Goal: Information Seeking & Learning: Learn about a topic

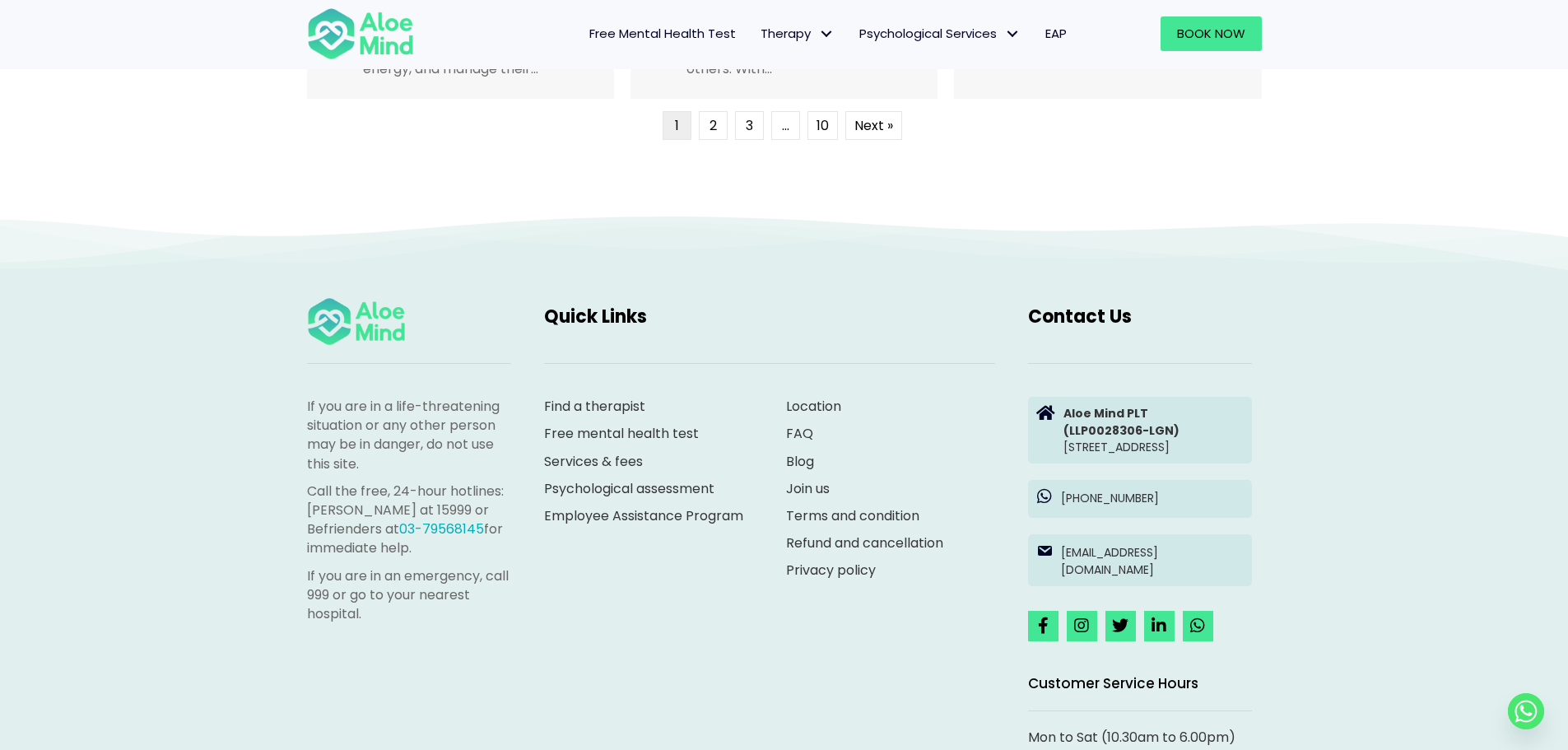
scroll to position [4391, 0]
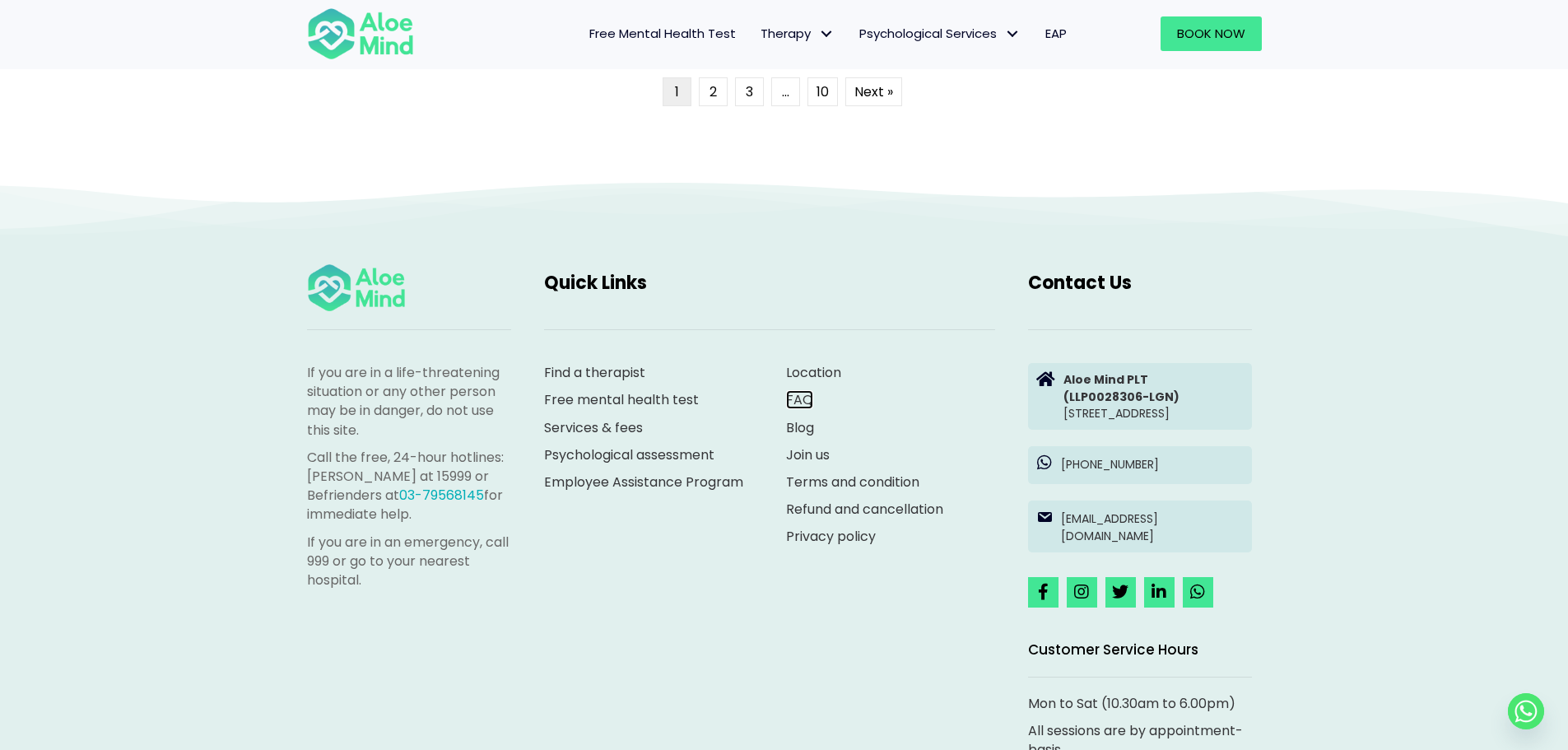
click at [798, 396] on link "FAQ" at bounding box center [799, 399] width 27 height 19
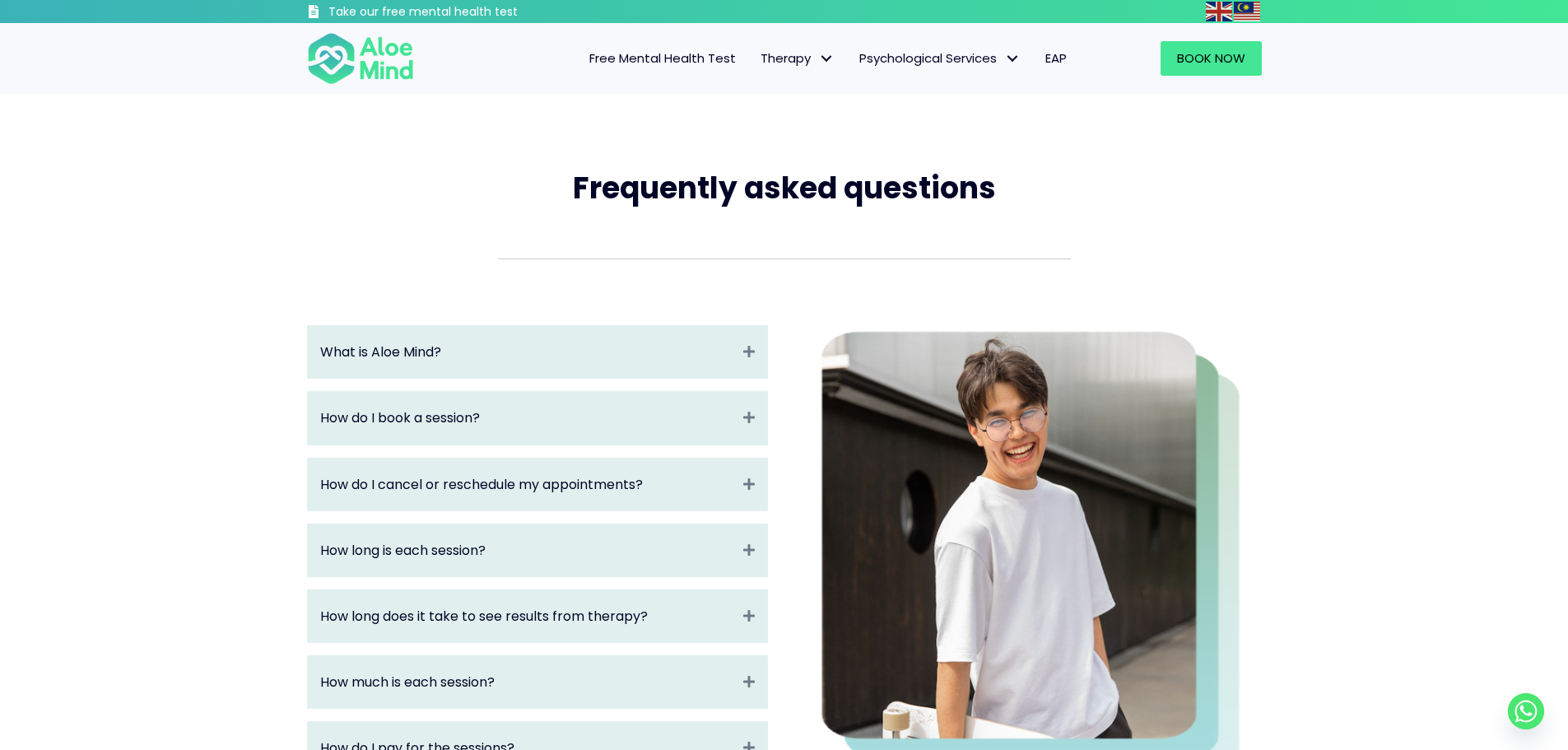
click at [735, 360] on div "What is Aloe Mind? Expand" at bounding box center [538, 352] width 460 height 52
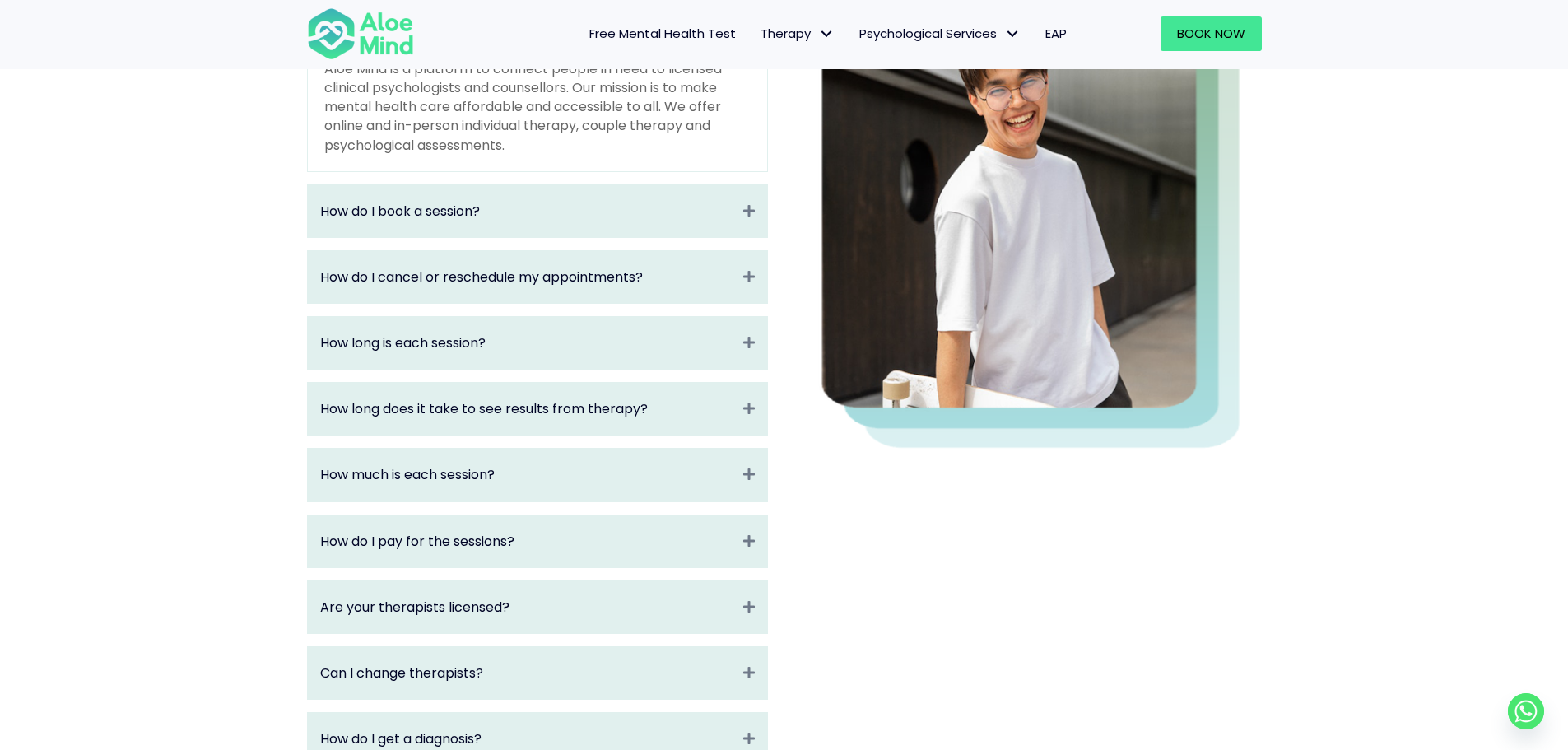
scroll to position [439, 0]
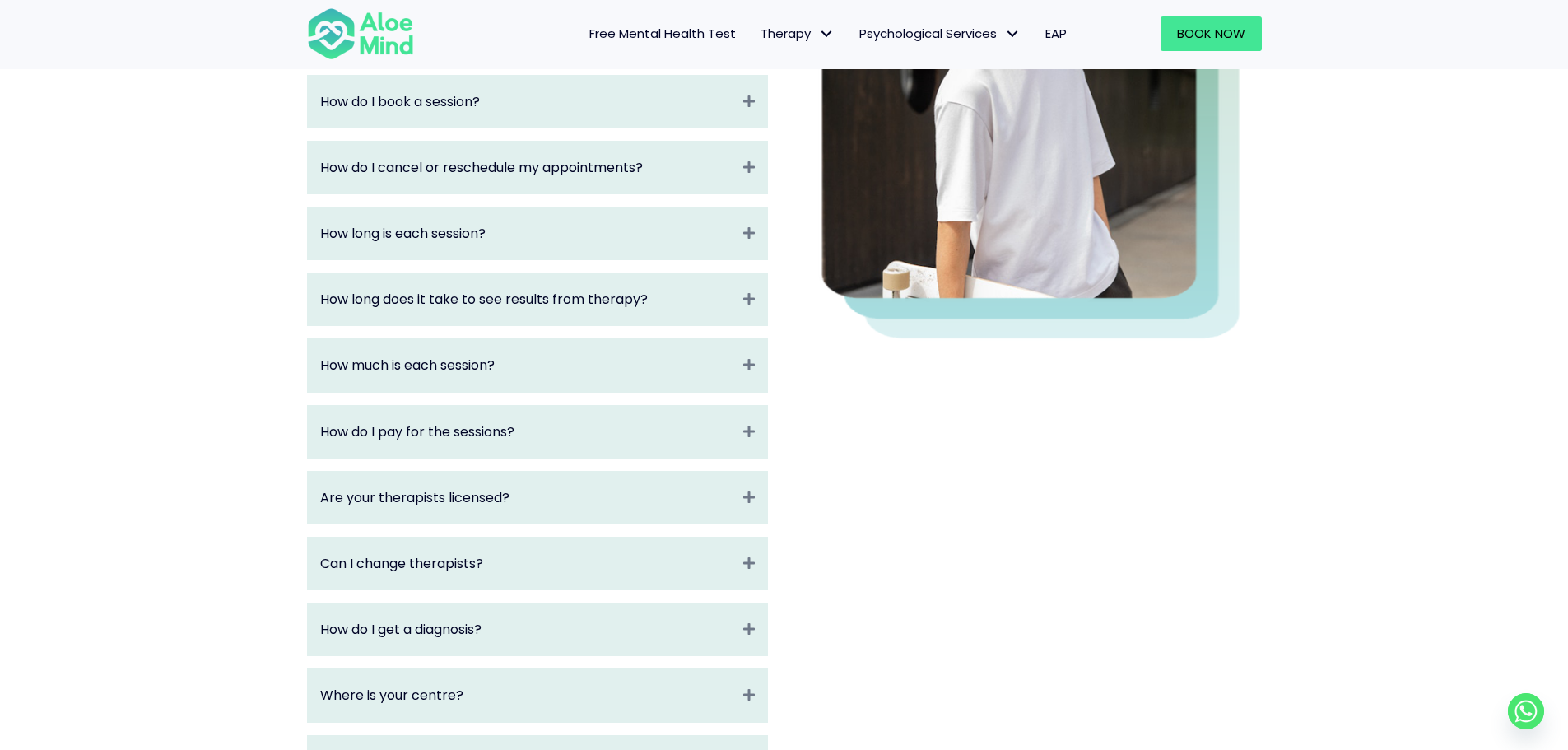
click at [723, 379] on div "How much is each session? Expand" at bounding box center [538, 365] width 460 height 52
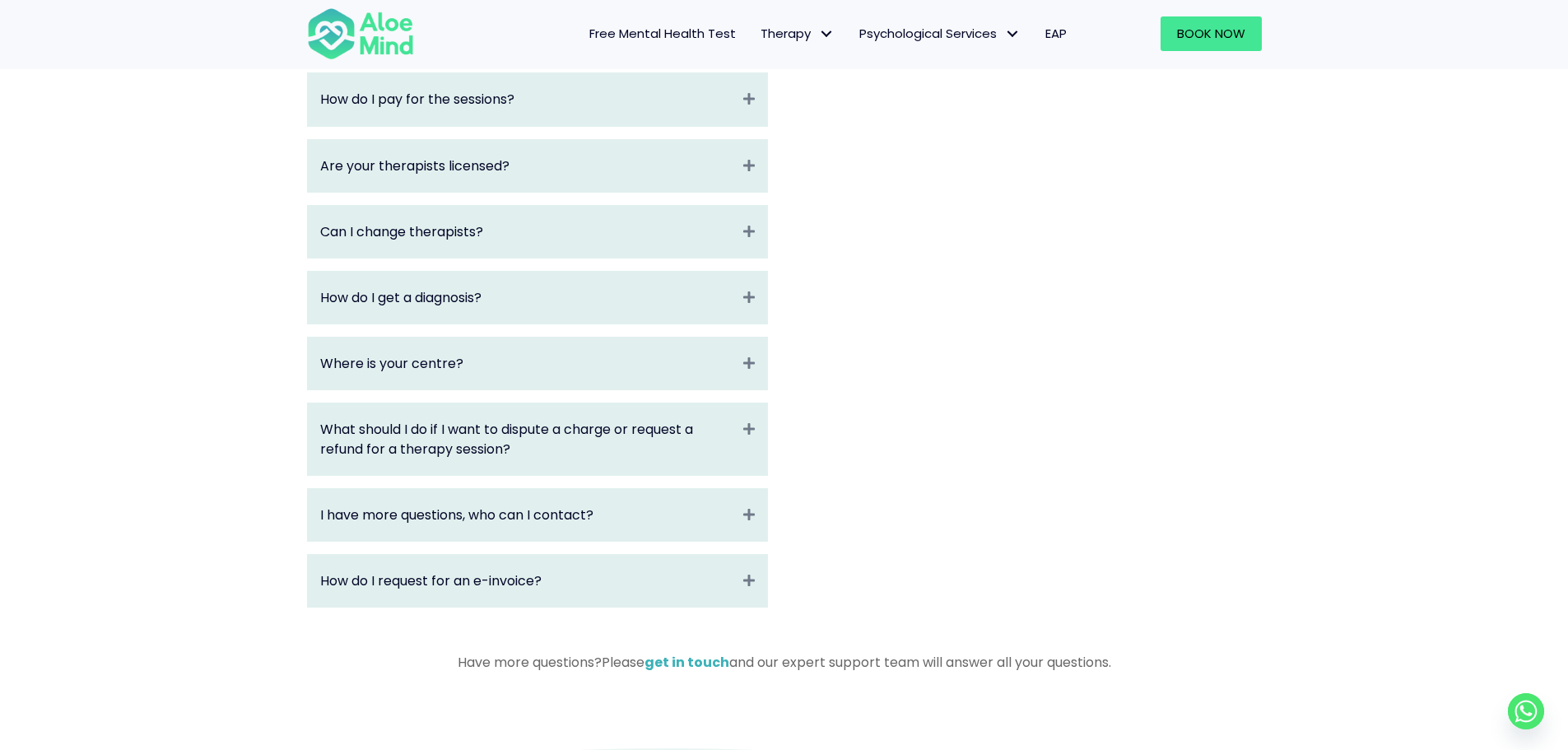
click at [716, 309] on div "How do I get a diagnosis? Expand" at bounding box center [538, 297] width 460 height 52
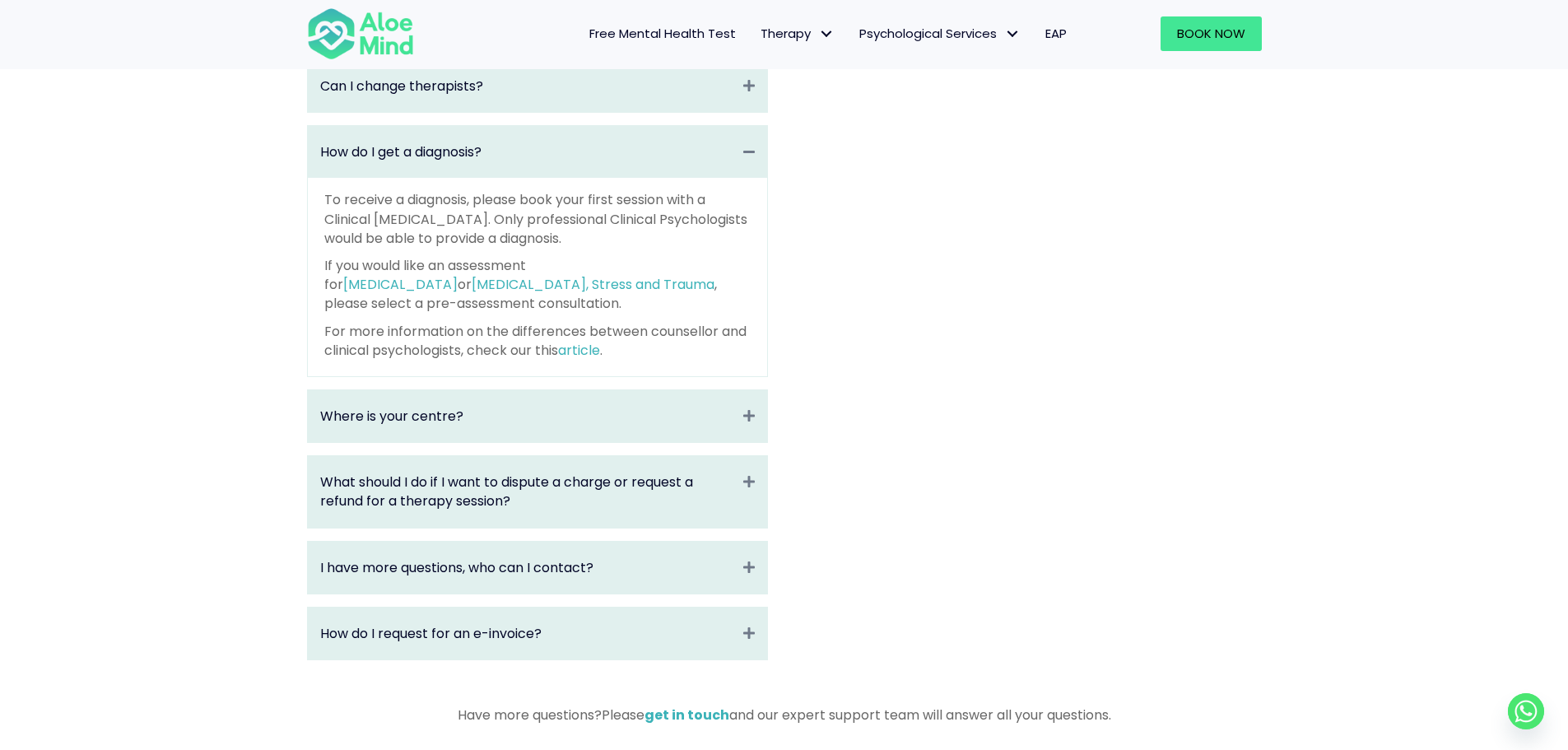
scroll to position [823, 0]
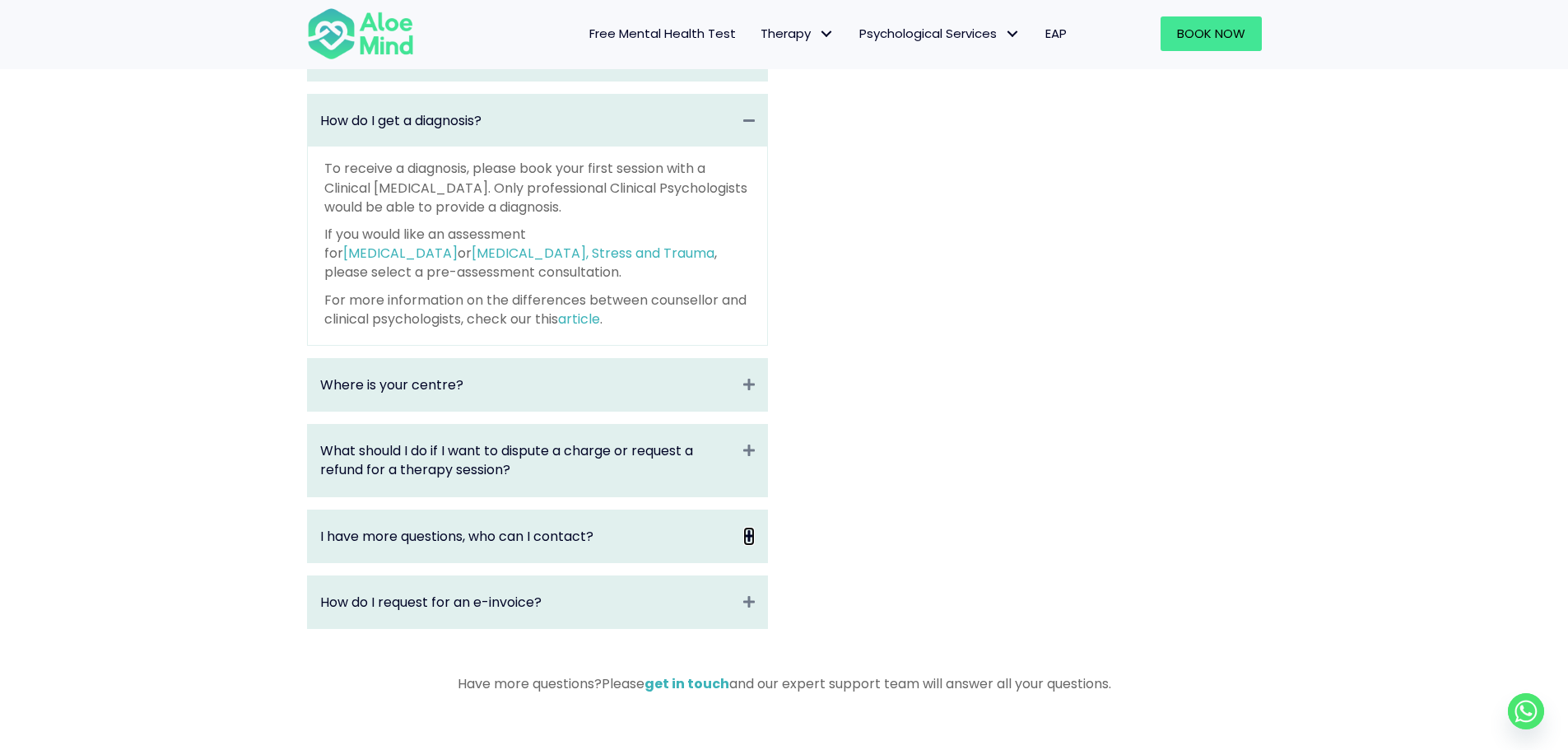
click at [753, 538] on icon "Expand" at bounding box center [749, 536] width 12 height 19
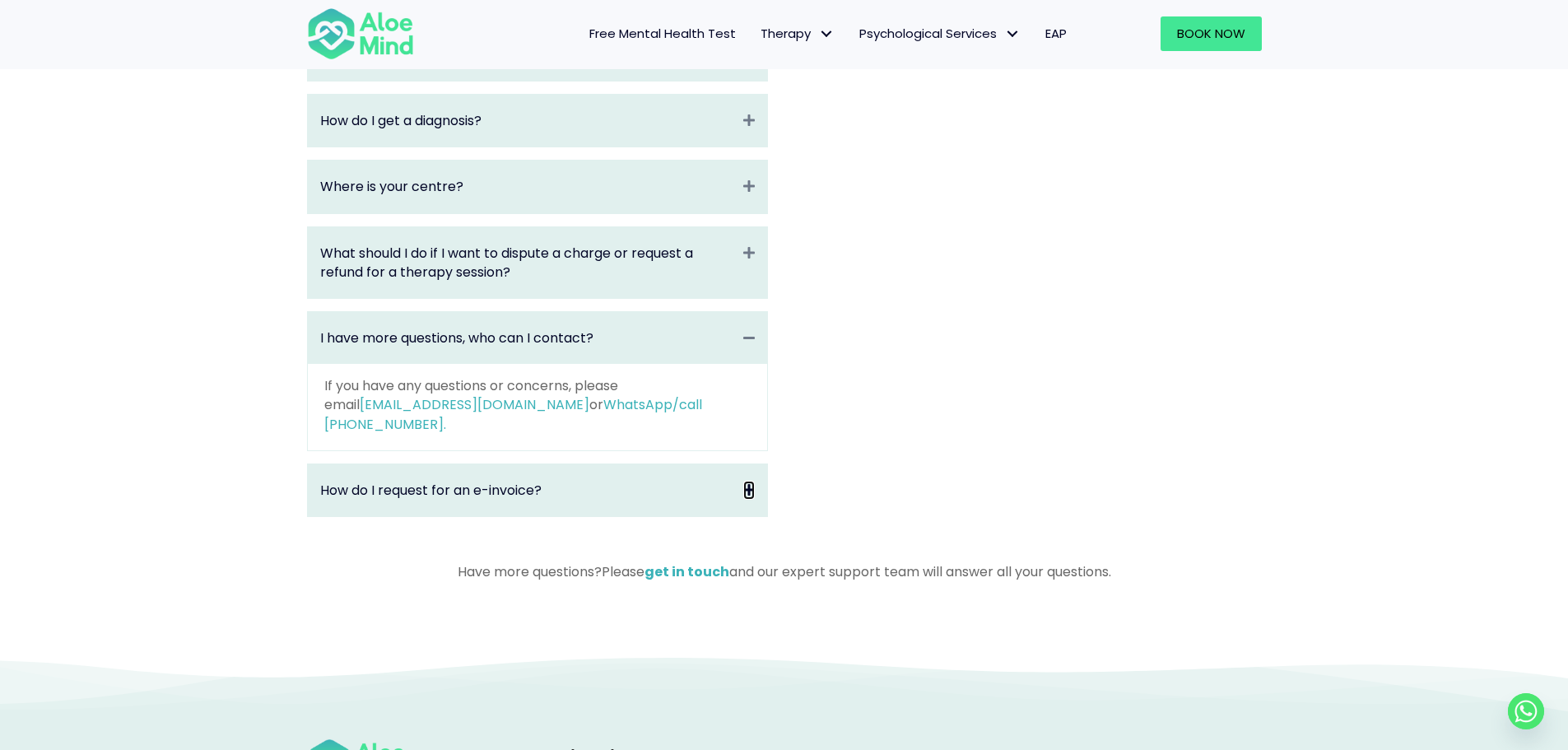
click at [748, 481] on icon "Expand" at bounding box center [749, 489] width 12 height 19
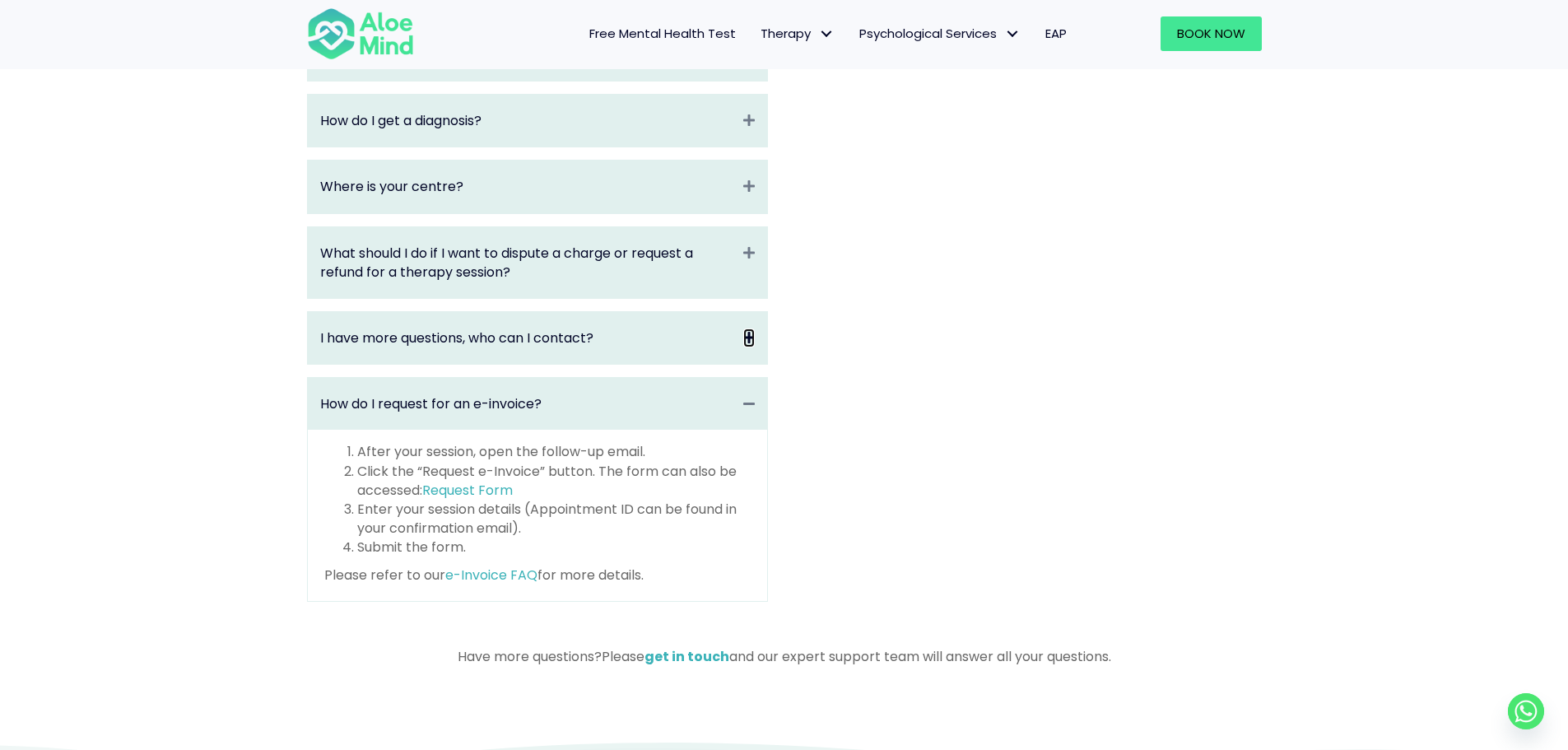
click at [748, 332] on icon "Collapse" at bounding box center [749, 338] width 12 height 19
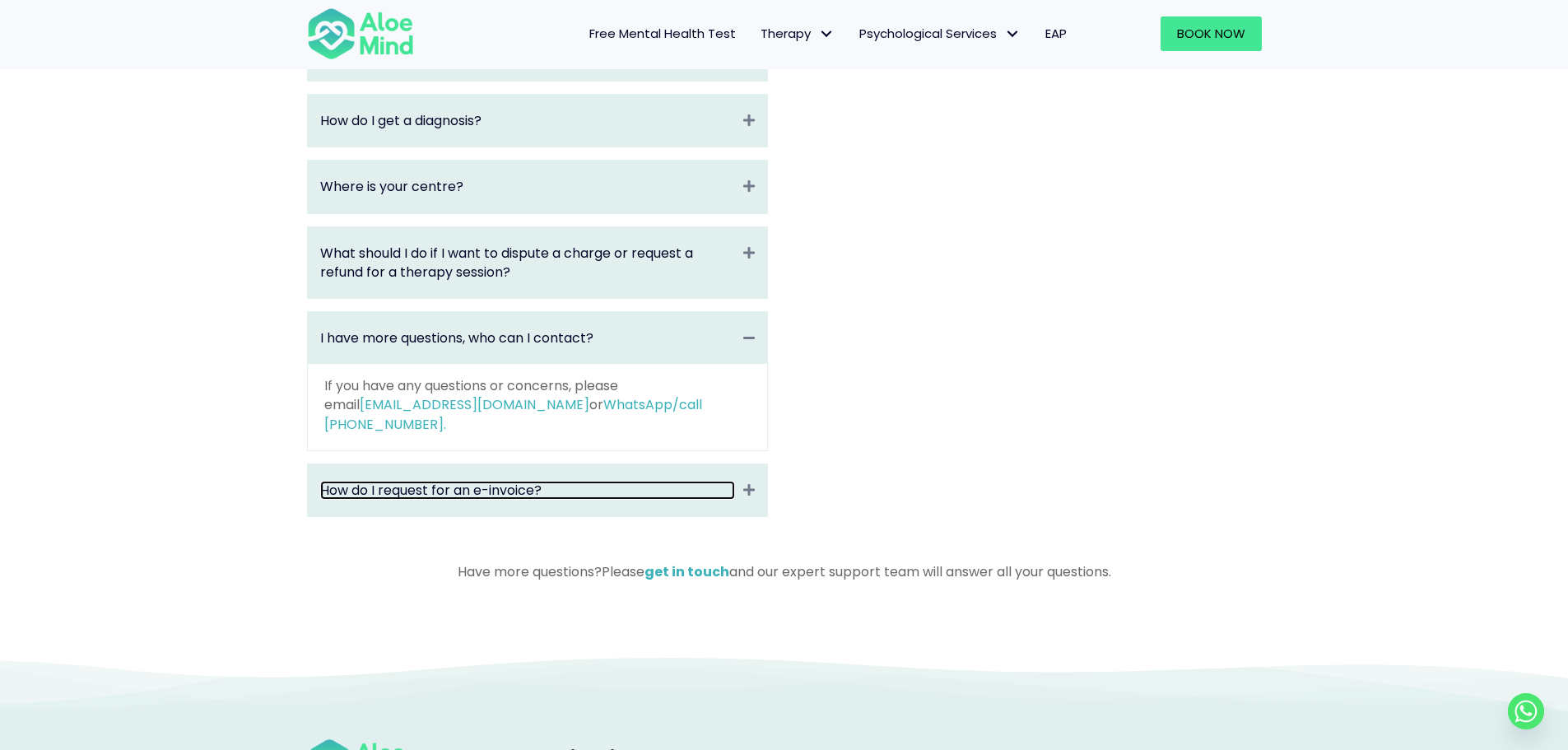
click at [731, 481] on link "How do I request for an e-invoice?" at bounding box center [527, 489] width 415 height 19
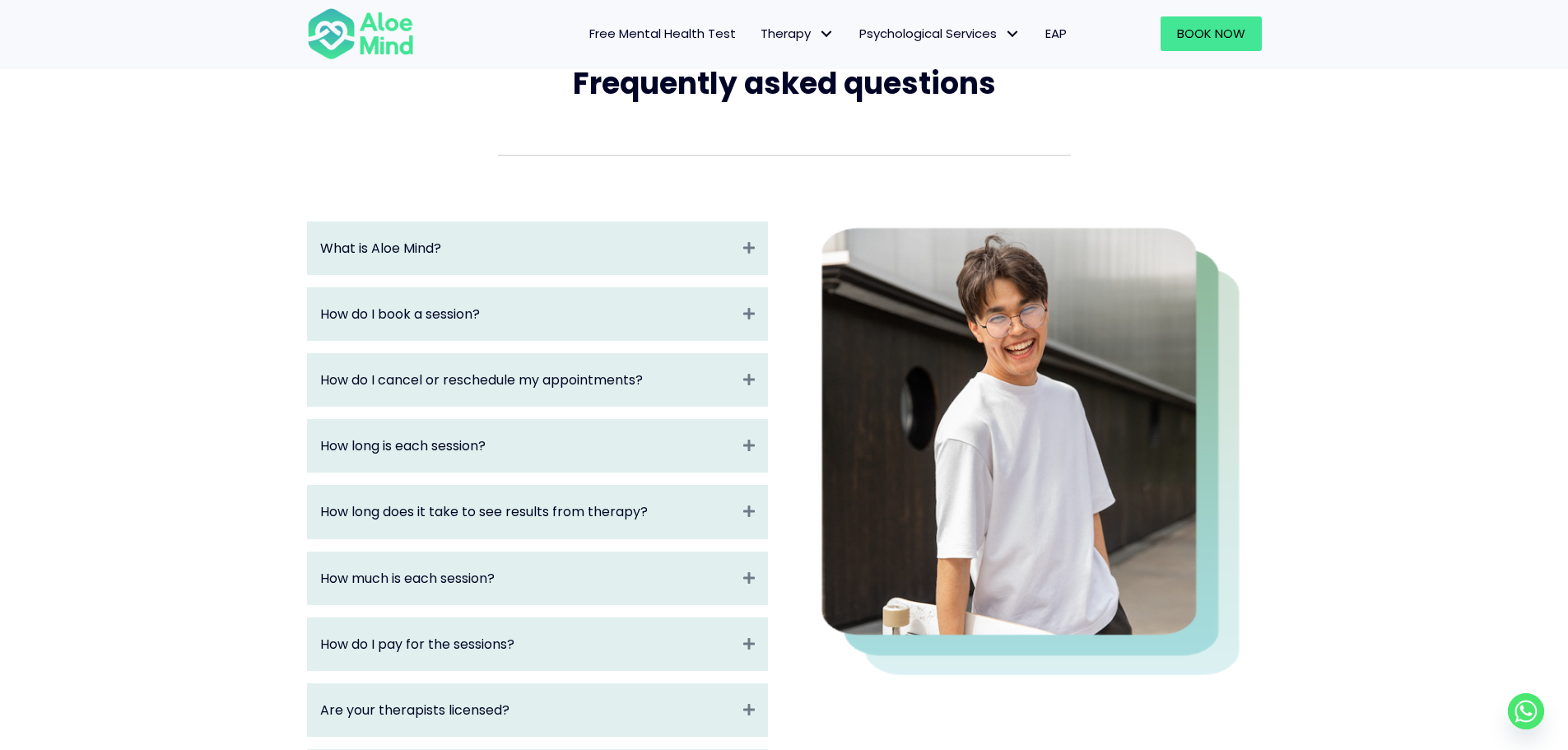
scroll to position [0, 0]
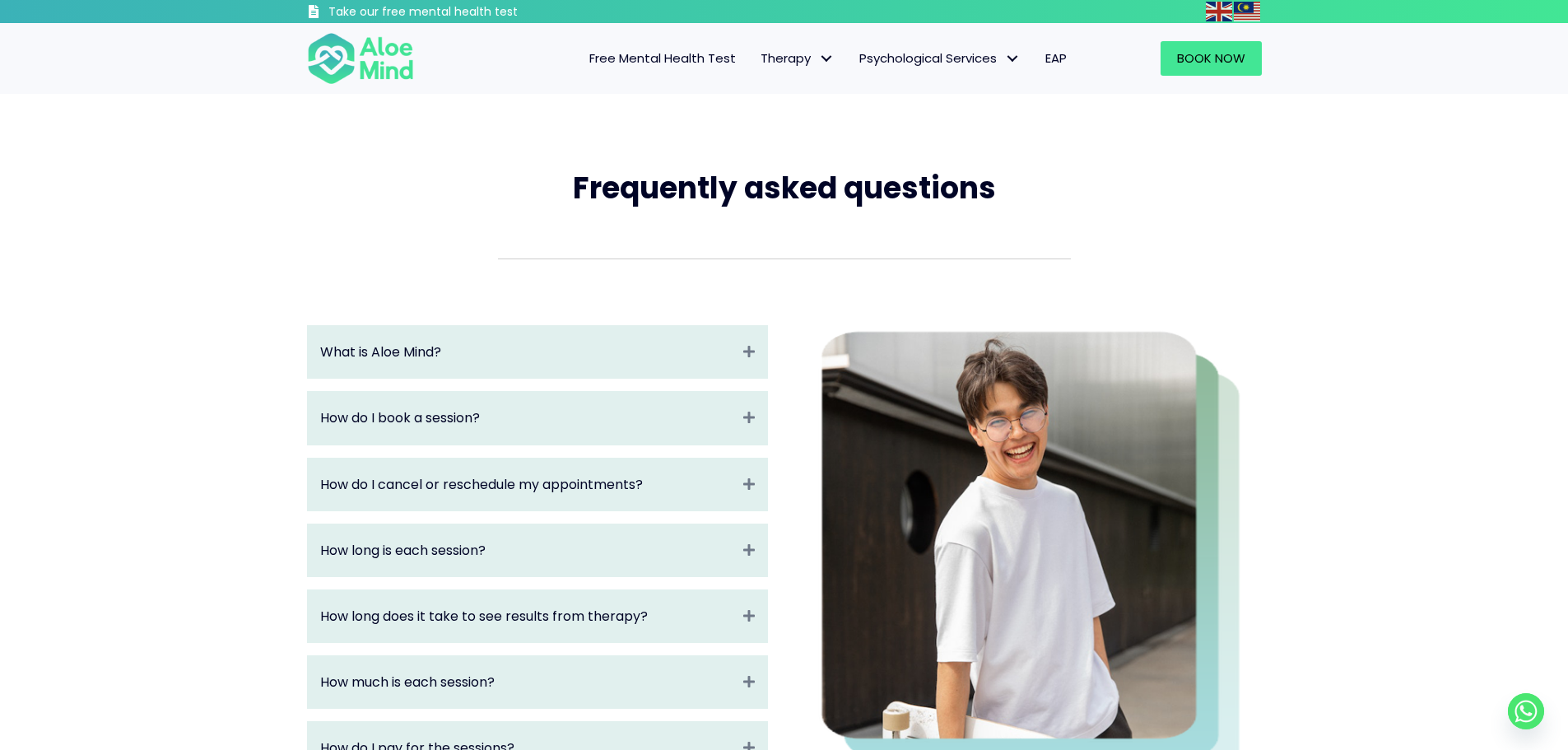
click at [699, 58] on span "Free Mental Health Test" at bounding box center [663, 57] width 147 height 17
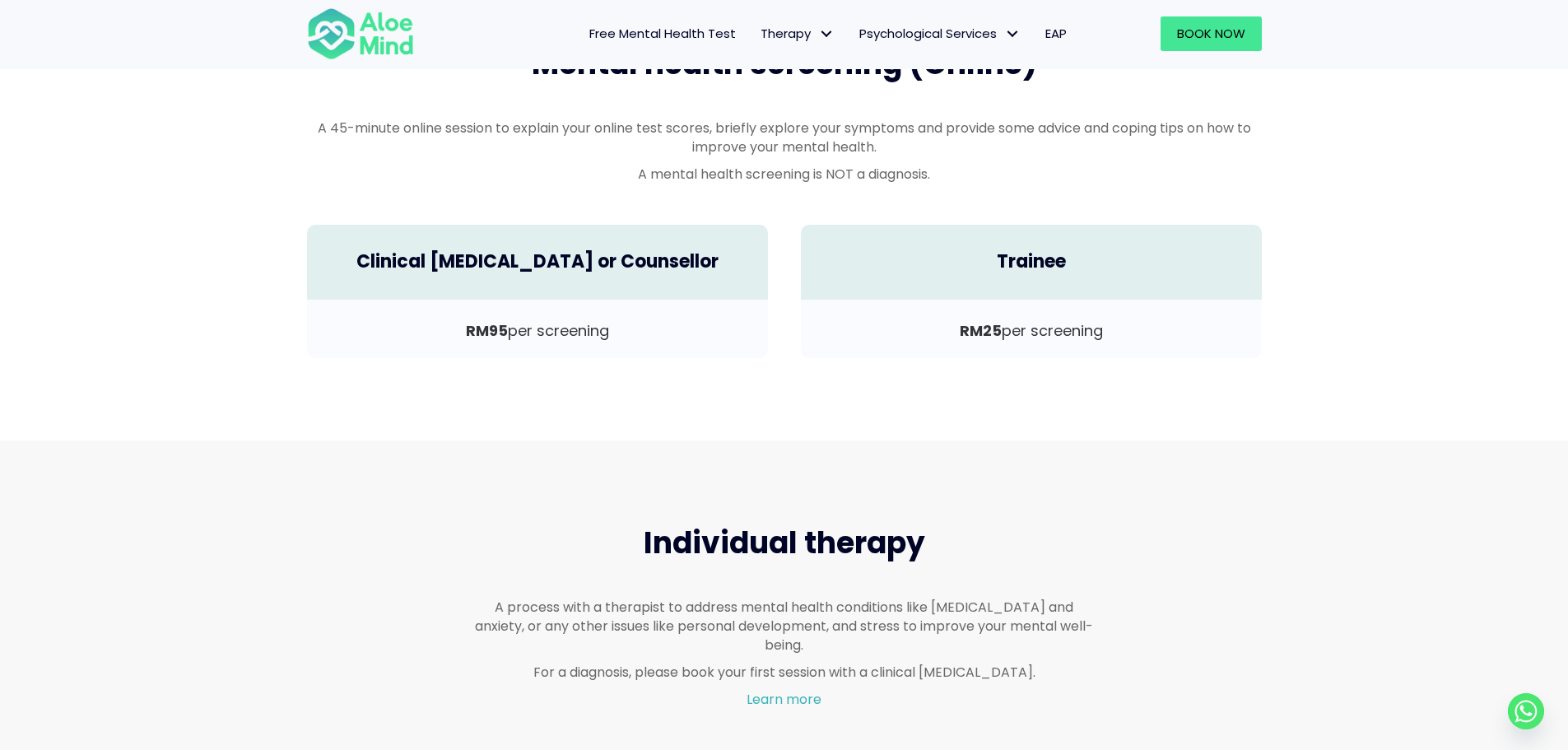
scroll to position [549, 0]
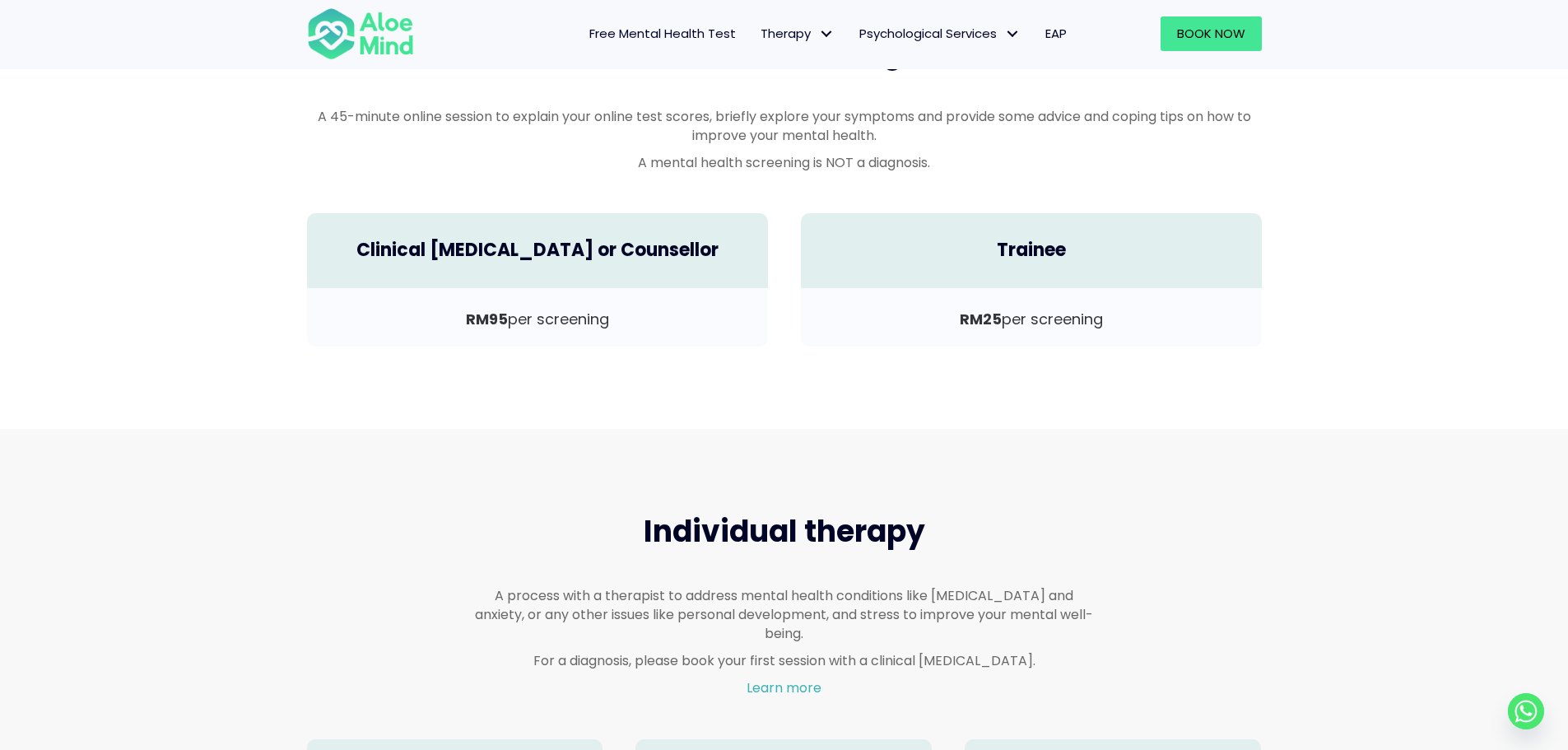
click at [607, 279] on div "Clinical Psychologist or Counsellor" at bounding box center [537, 251] width 461 height 75
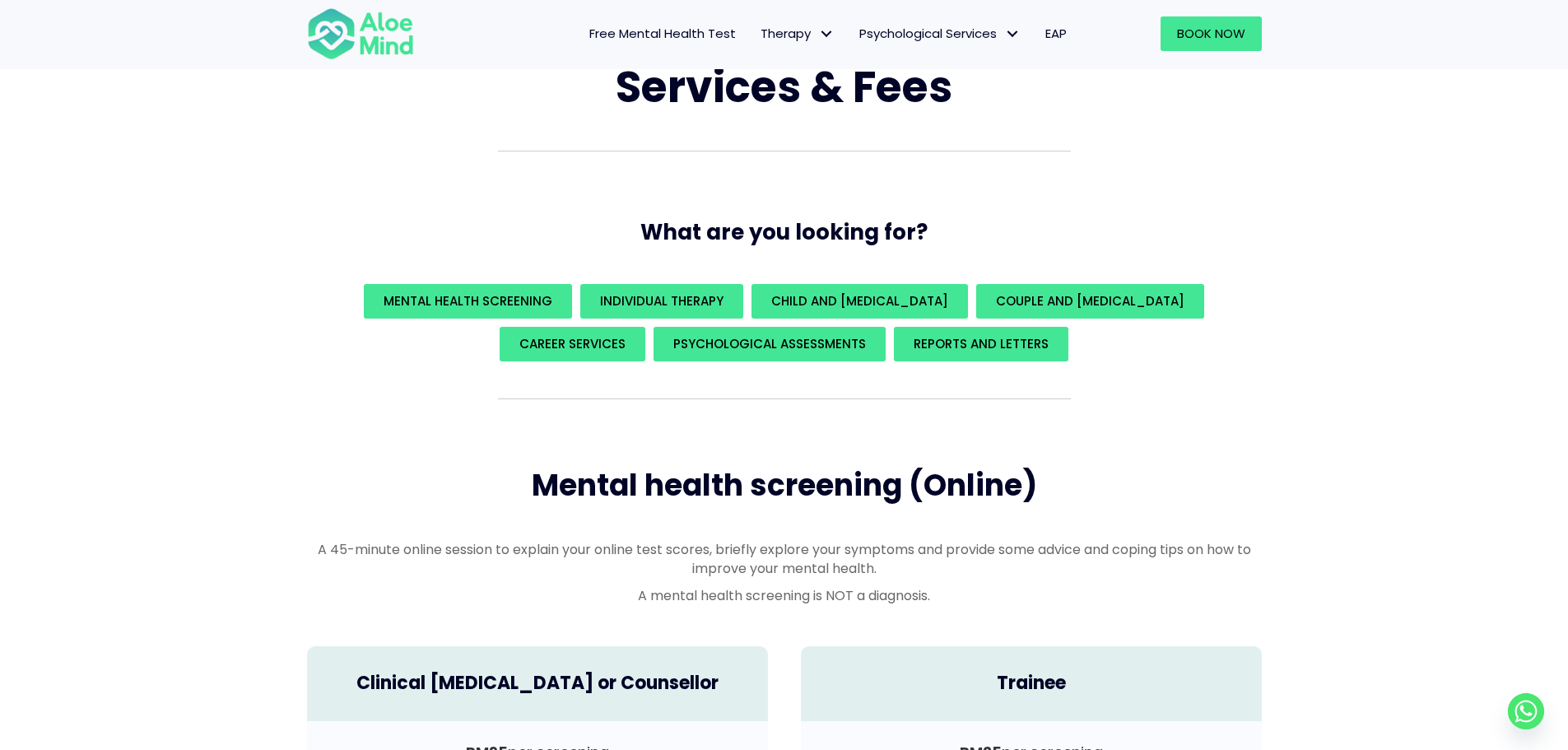
scroll to position [0, 0]
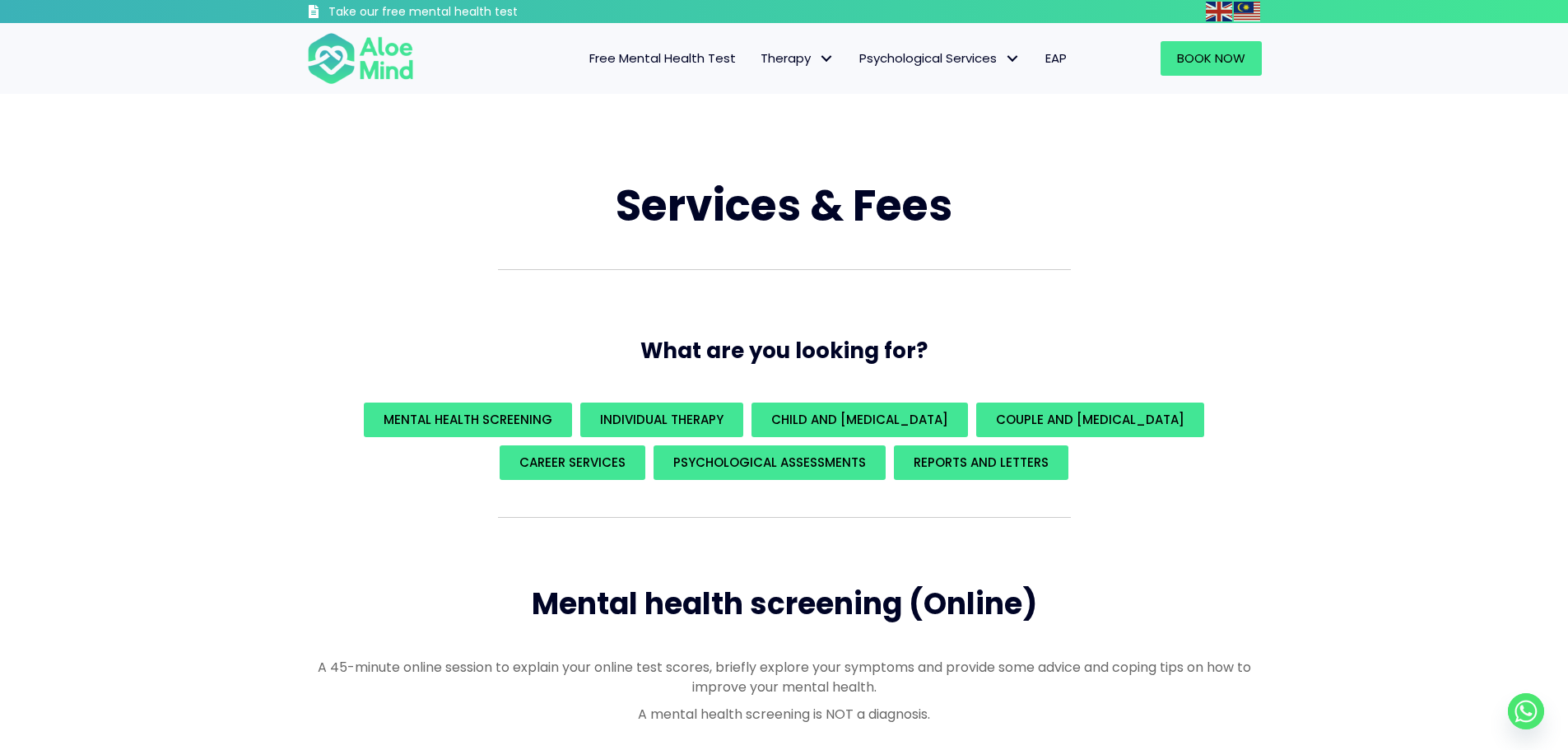
click at [685, 54] on span "Free Mental Health Test" at bounding box center [663, 57] width 147 height 17
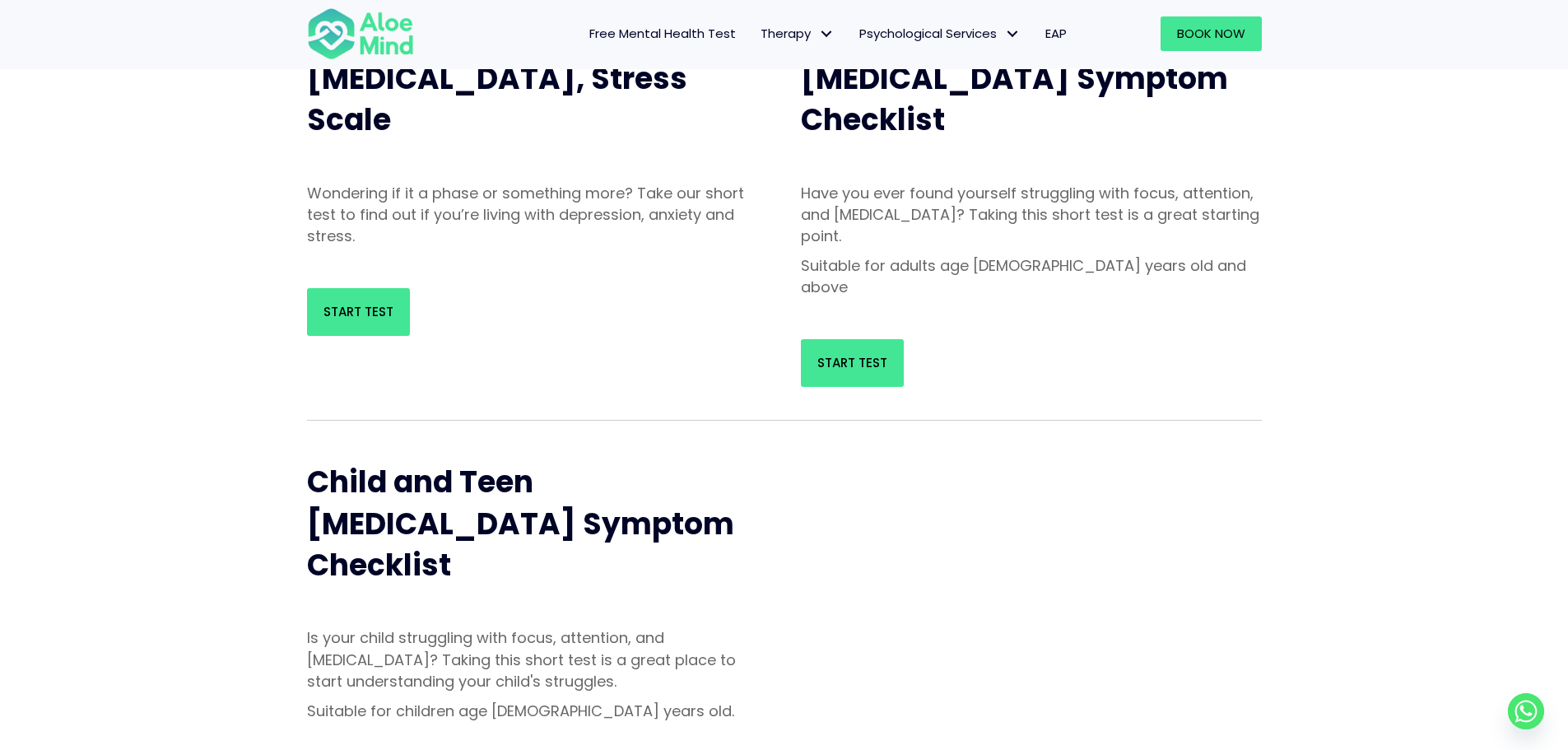
scroll to position [220, 0]
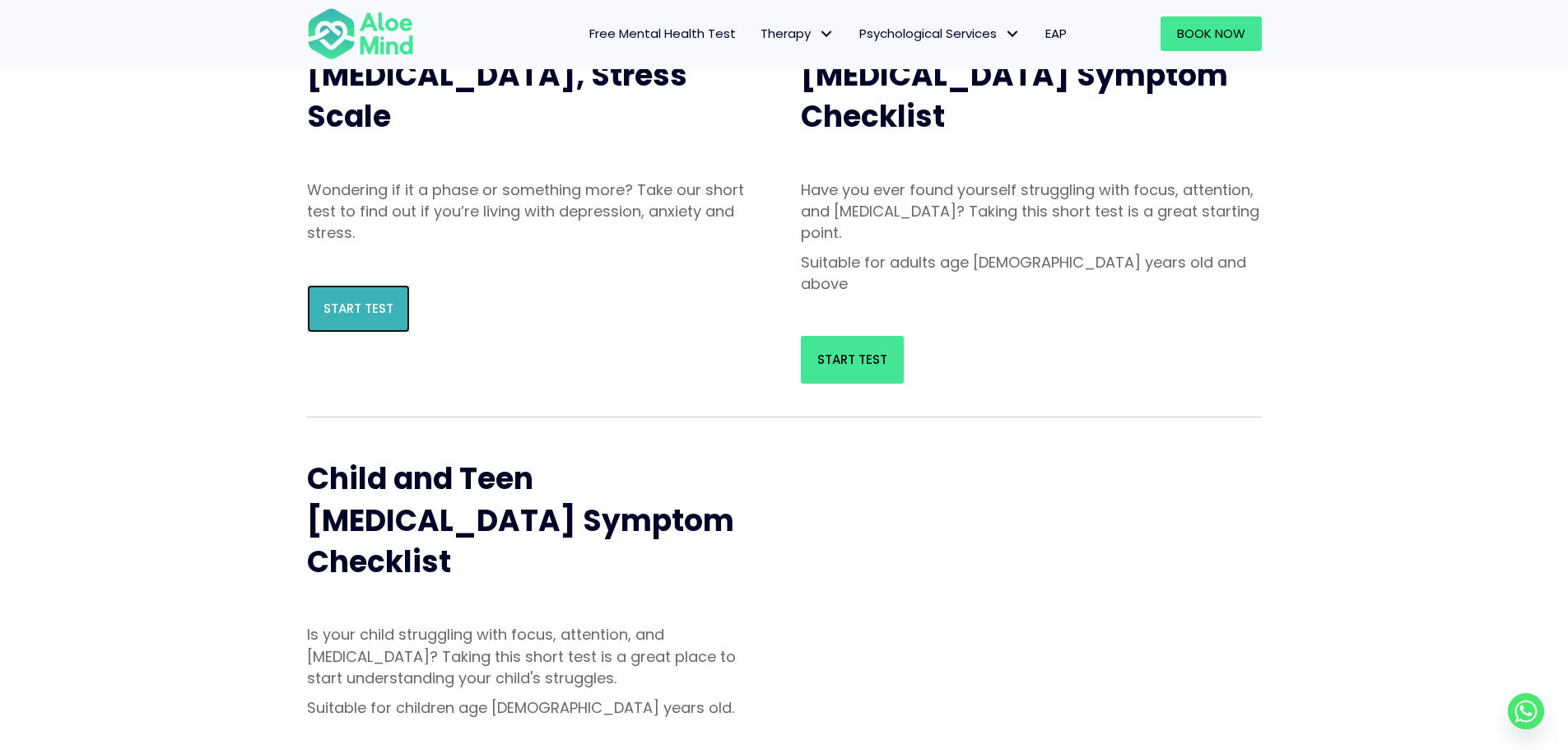
click at [369, 303] on span "Start Test" at bounding box center [359, 307] width 70 height 17
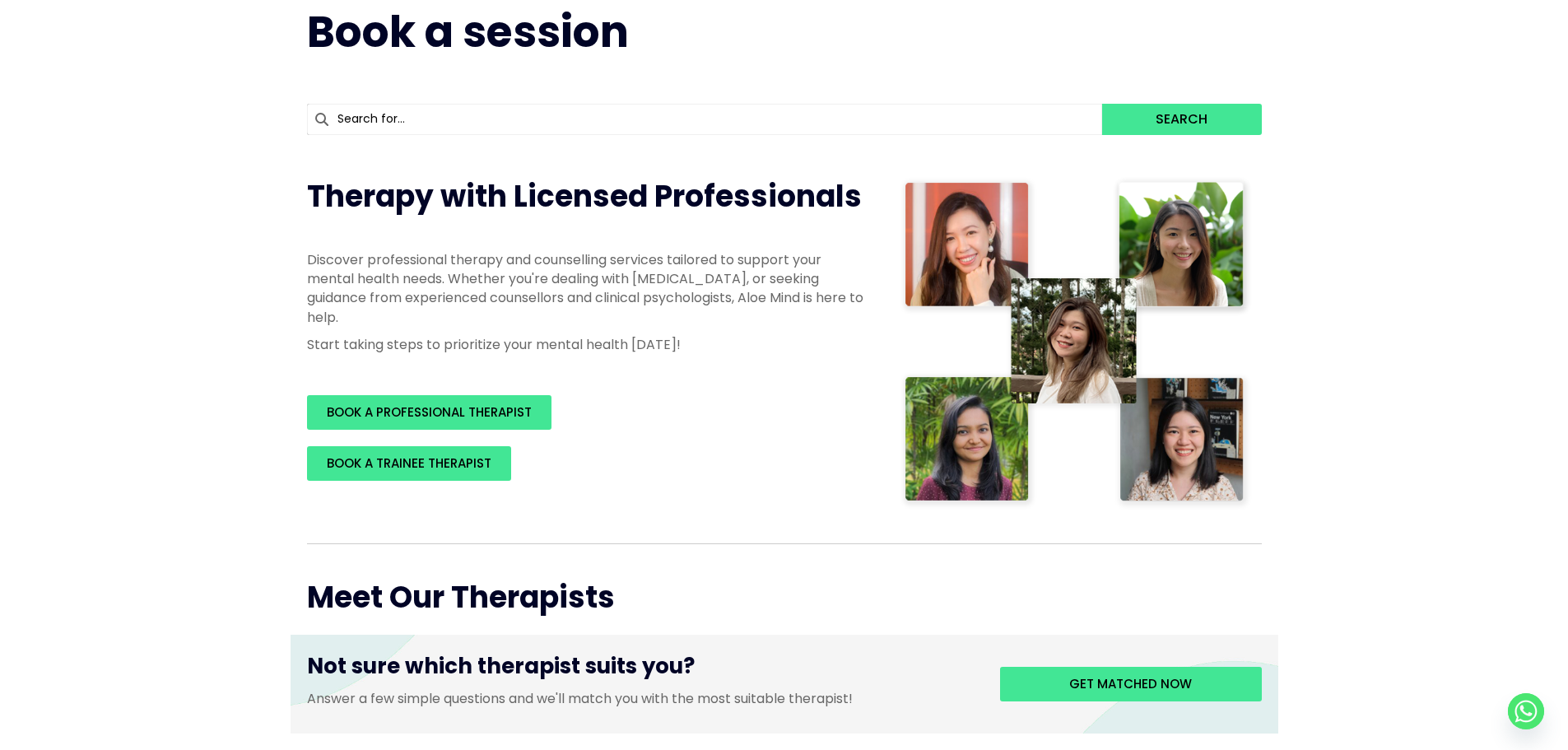
scroll to position [329, 0]
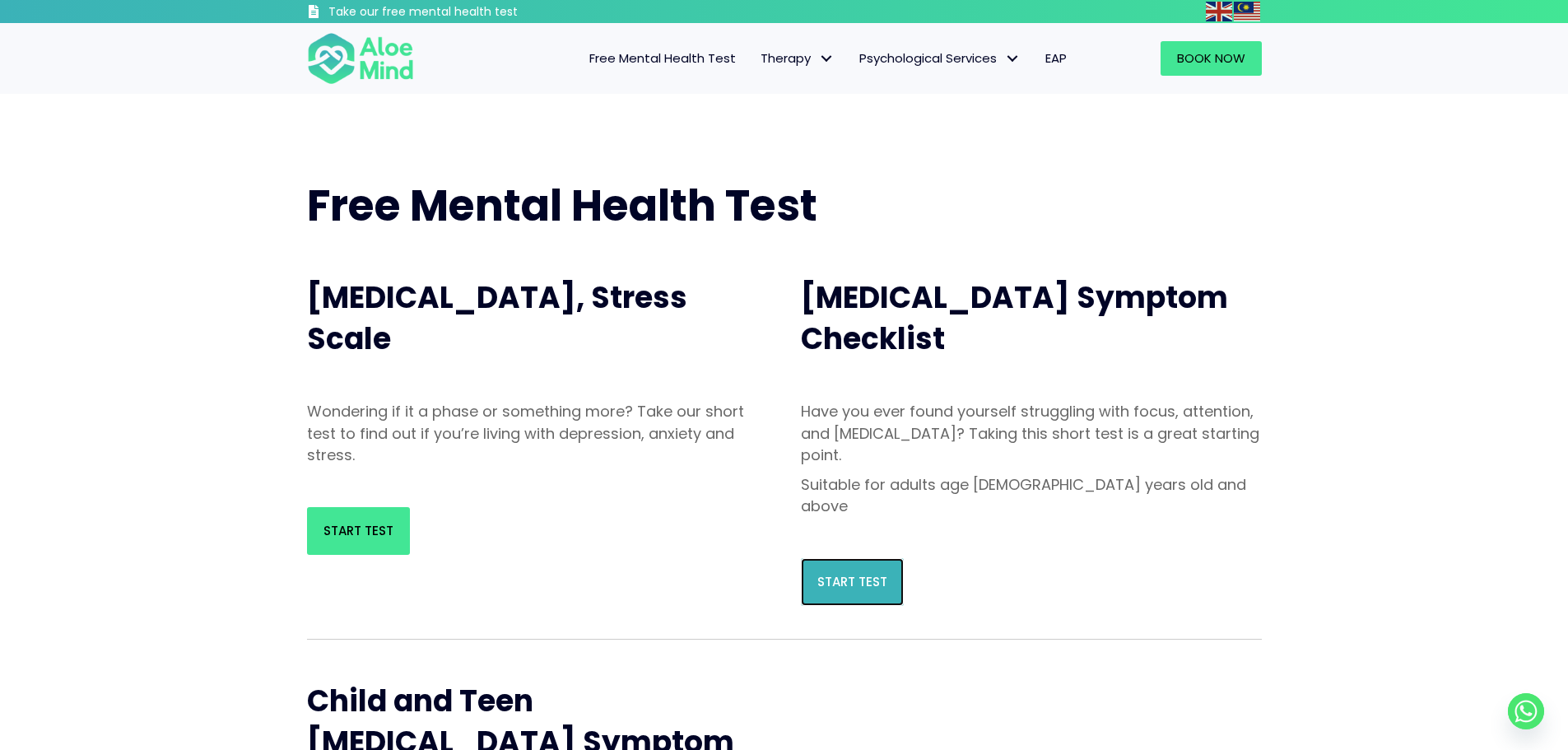
click at [836, 573] on span "Start Test" at bounding box center [852, 581] width 70 height 17
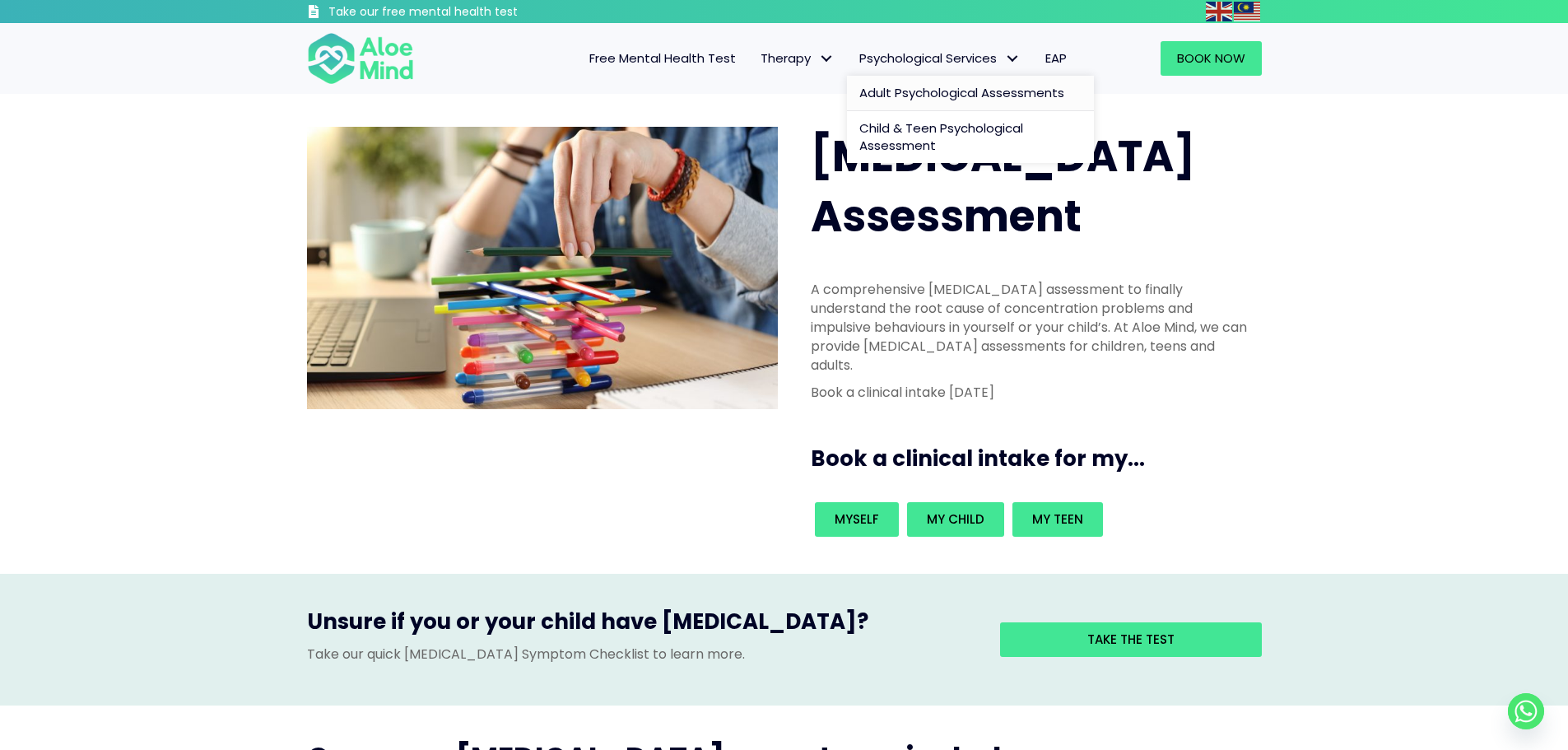
click at [996, 95] on span "Adult Psychological Assessments" at bounding box center [962, 92] width 205 height 17
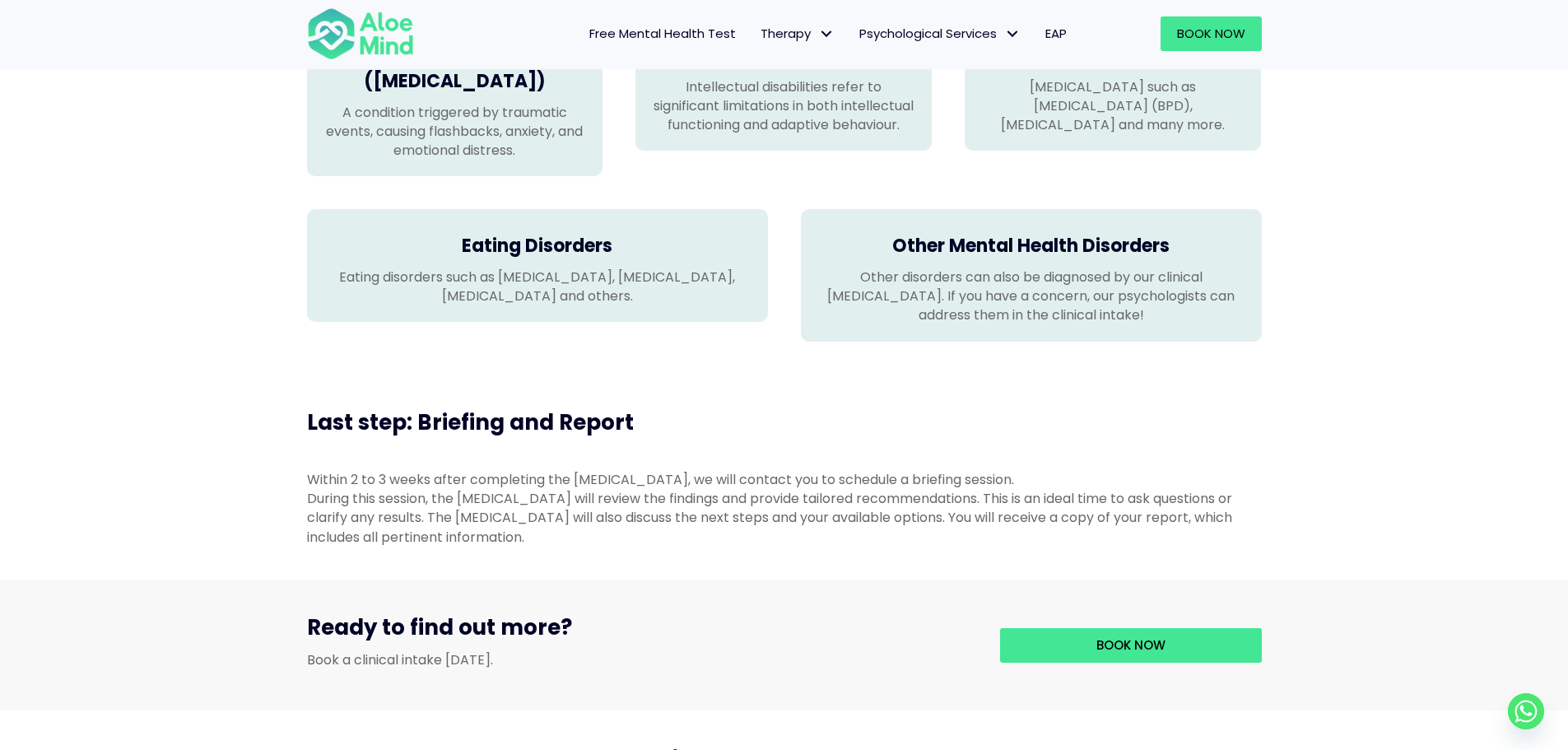
scroll to position [1538, 0]
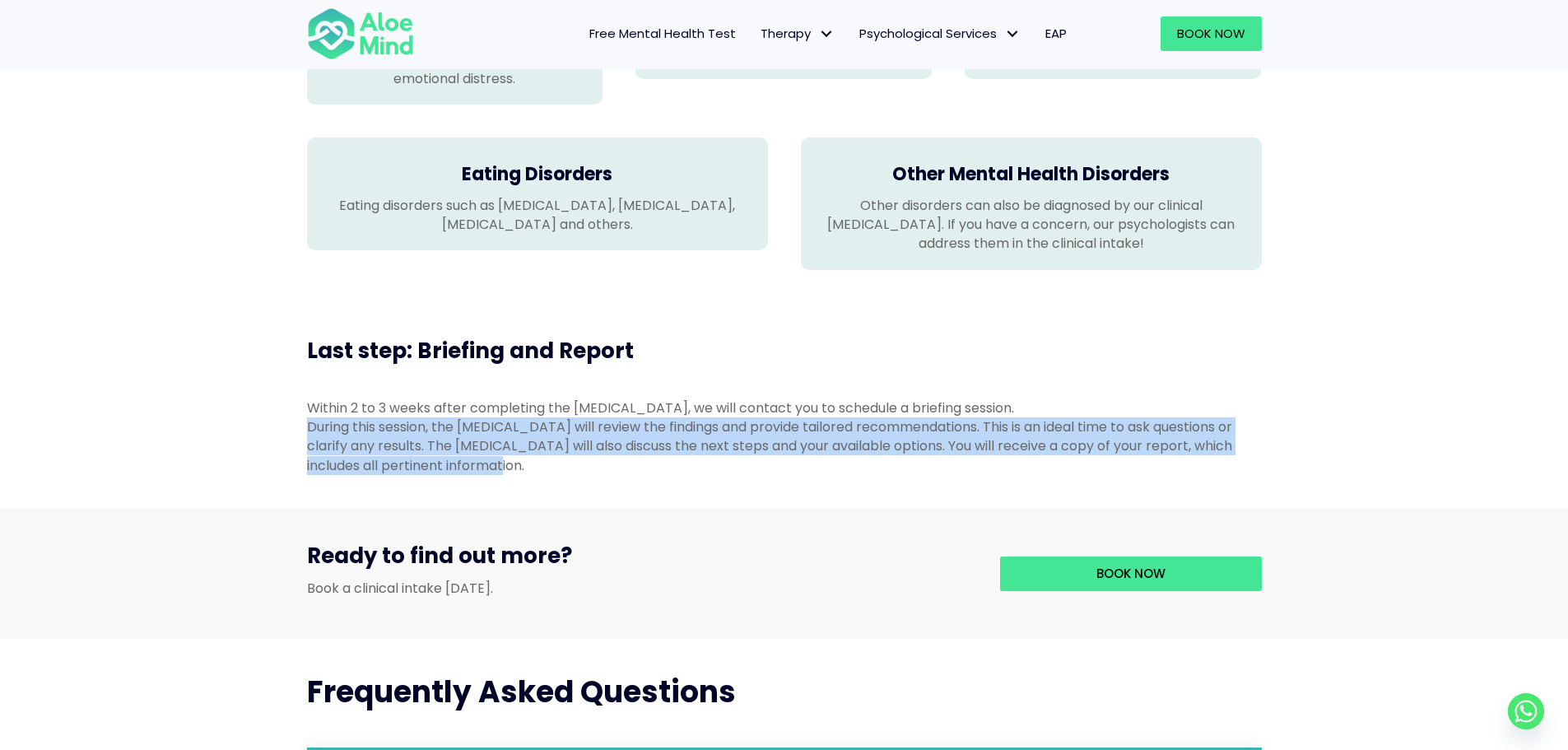
drag, startPoint x: 304, startPoint y: 451, endPoint x: 901, endPoint y: 494, distance: 598.5
click at [901, 491] on div "Within 2 to 3 weeks after completing the [MEDICAL_DATA], we will contact you to…" at bounding box center [784, 437] width 988 height 110
click at [1165, 467] on div "During this session, the [MEDICAL_DATA] will review the findings and provide ta…" at bounding box center [784, 446] width 955 height 57
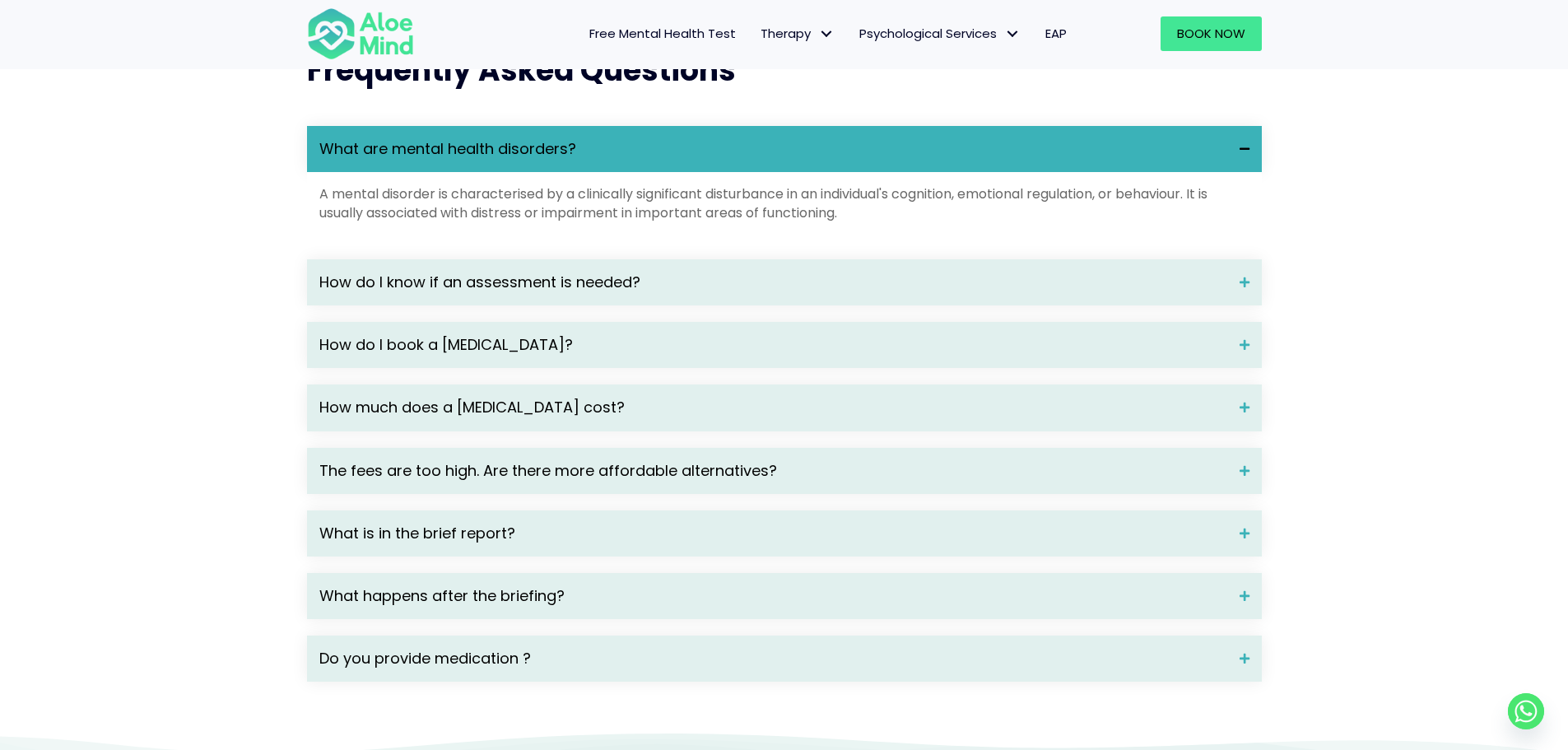
scroll to position [2196, 0]
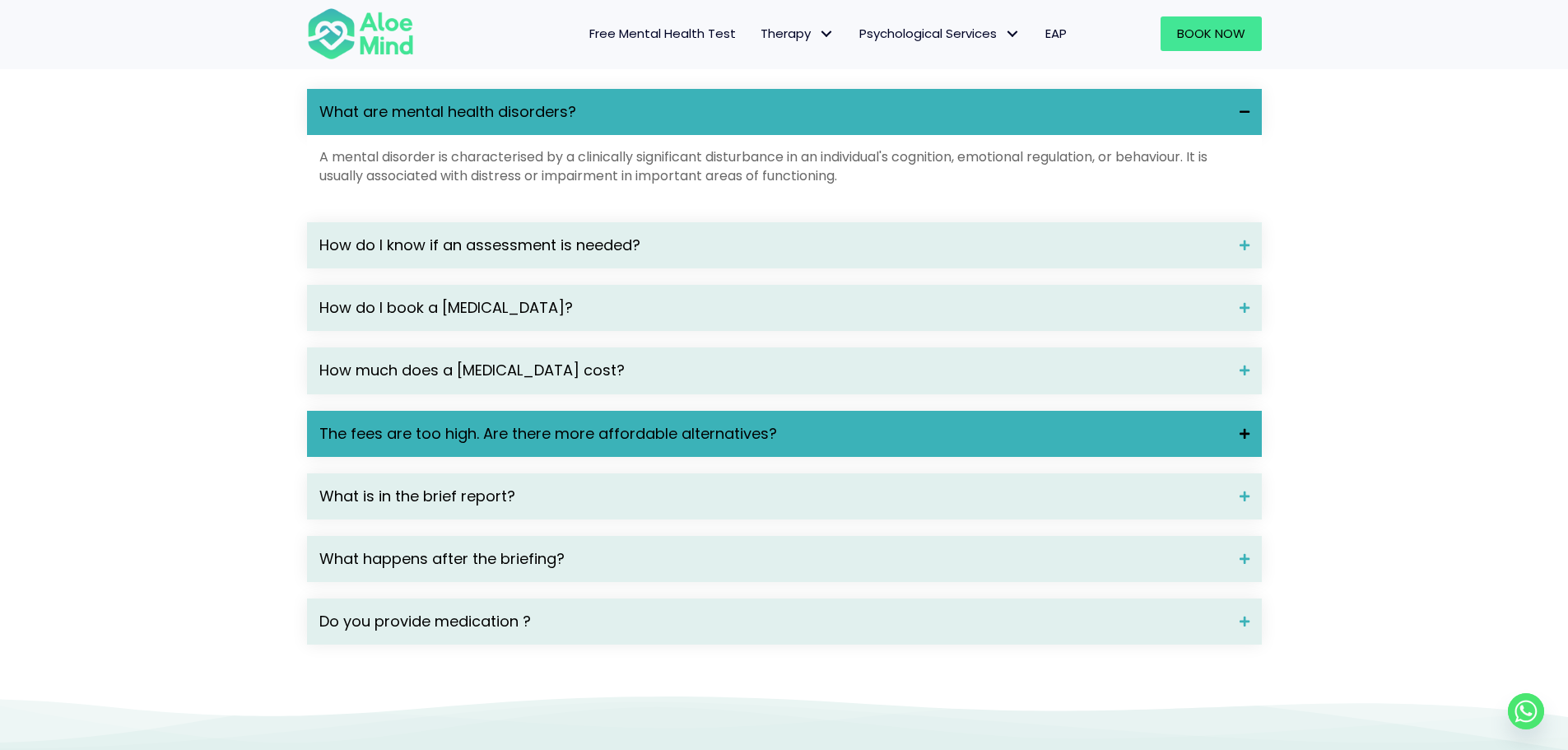
click at [1222, 445] on span "The fees are too high. Are there more affordable alternatives?" at bounding box center [773, 434] width 908 height 22
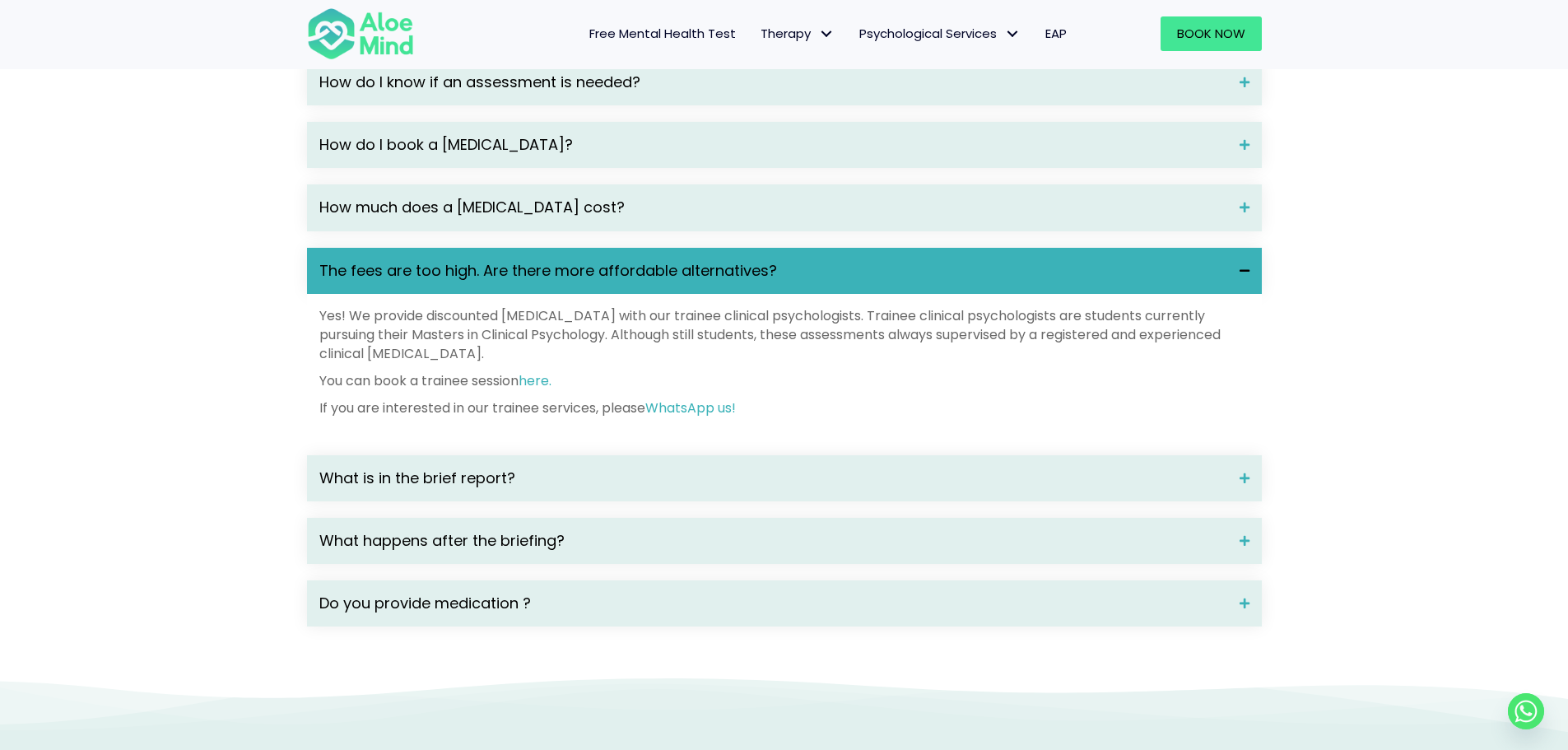
scroll to position [2414, 0]
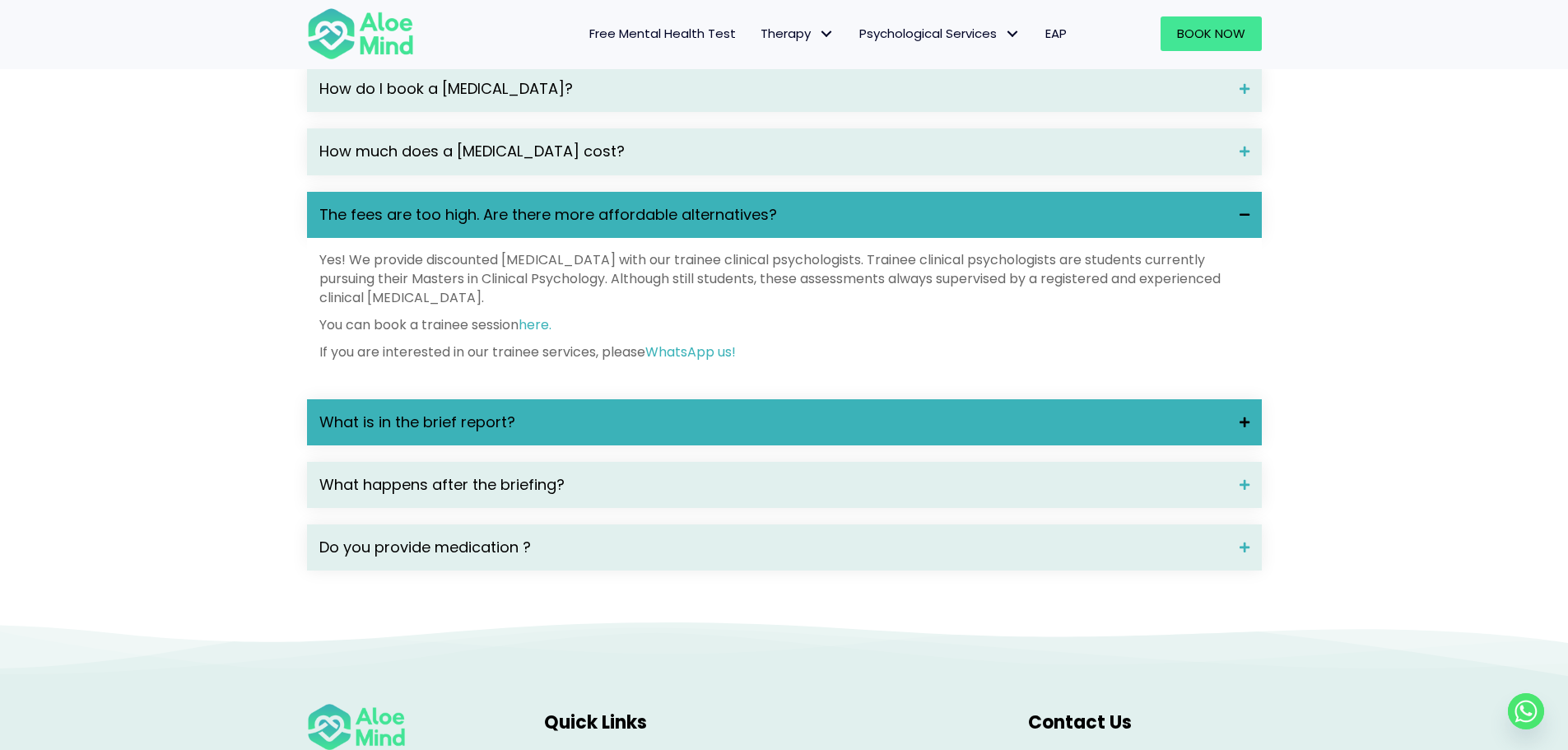
click at [1256, 446] on div "What is in the brief report?" at bounding box center [784, 422] width 955 height 47
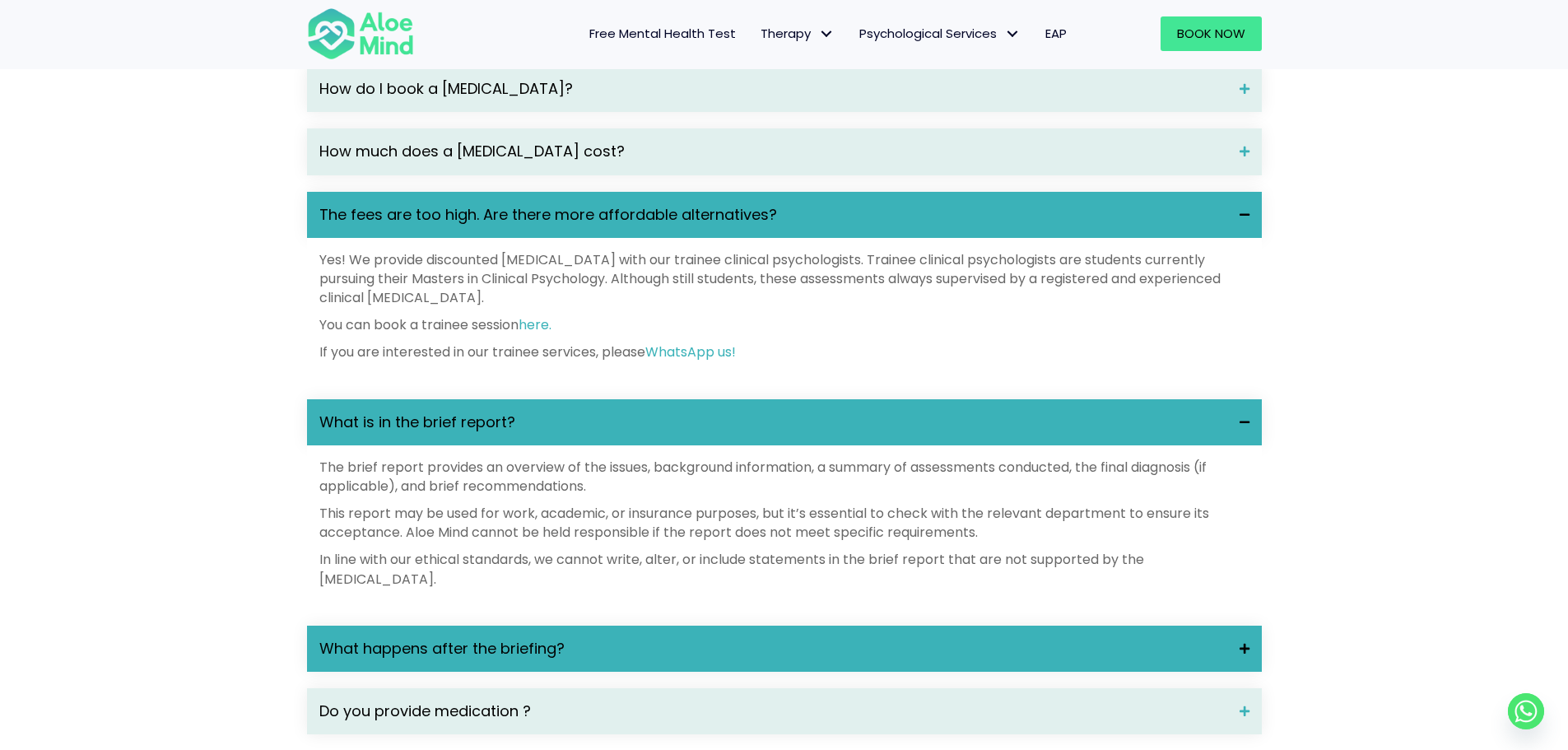
click at [1245, 655] on span at bounding box center [1238, 649] width 22 height 12
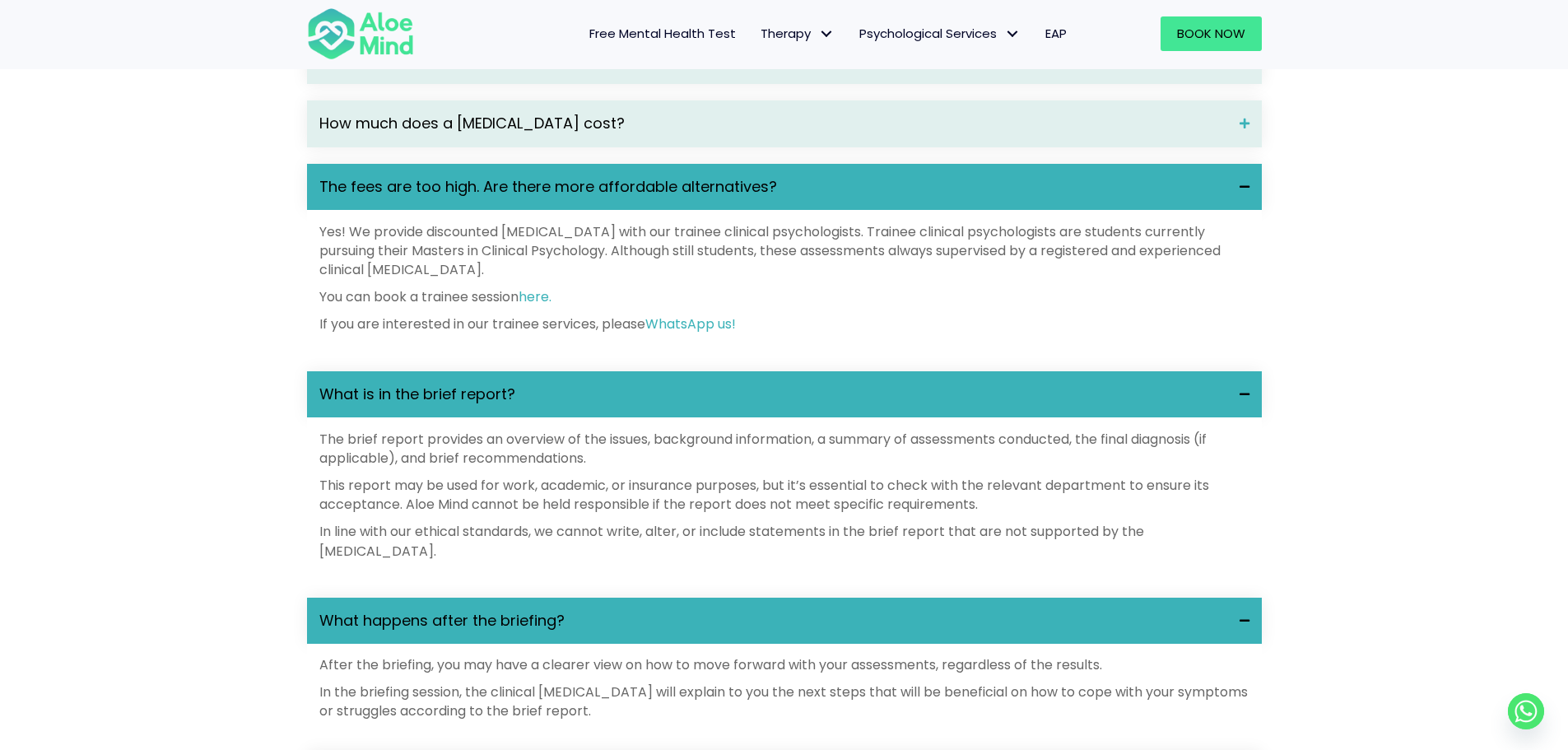
scroll to position [2634, 0]
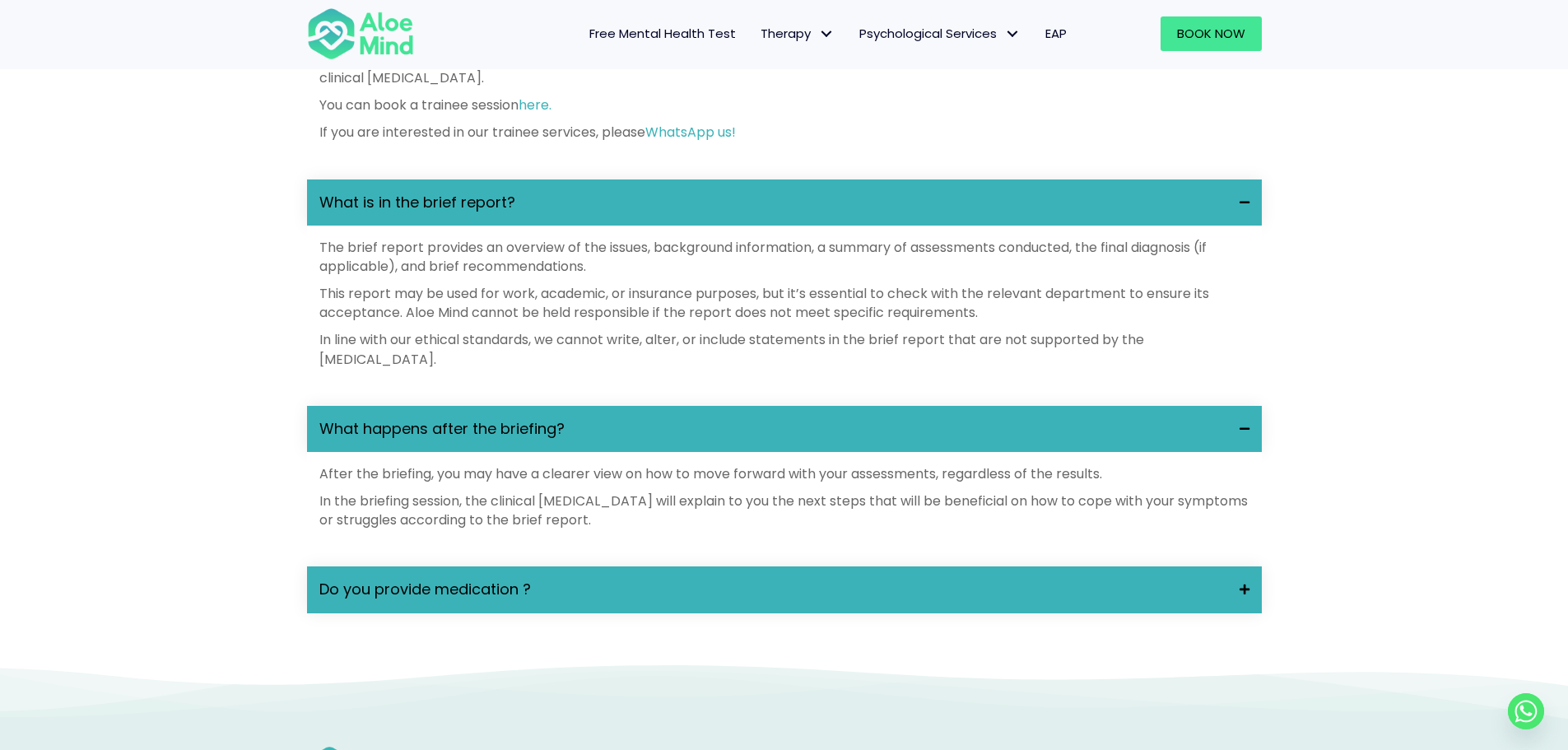
click at [1224, 600] on span "Do you provide medication ?" at bounding box center [773, 589] width 908 height 22
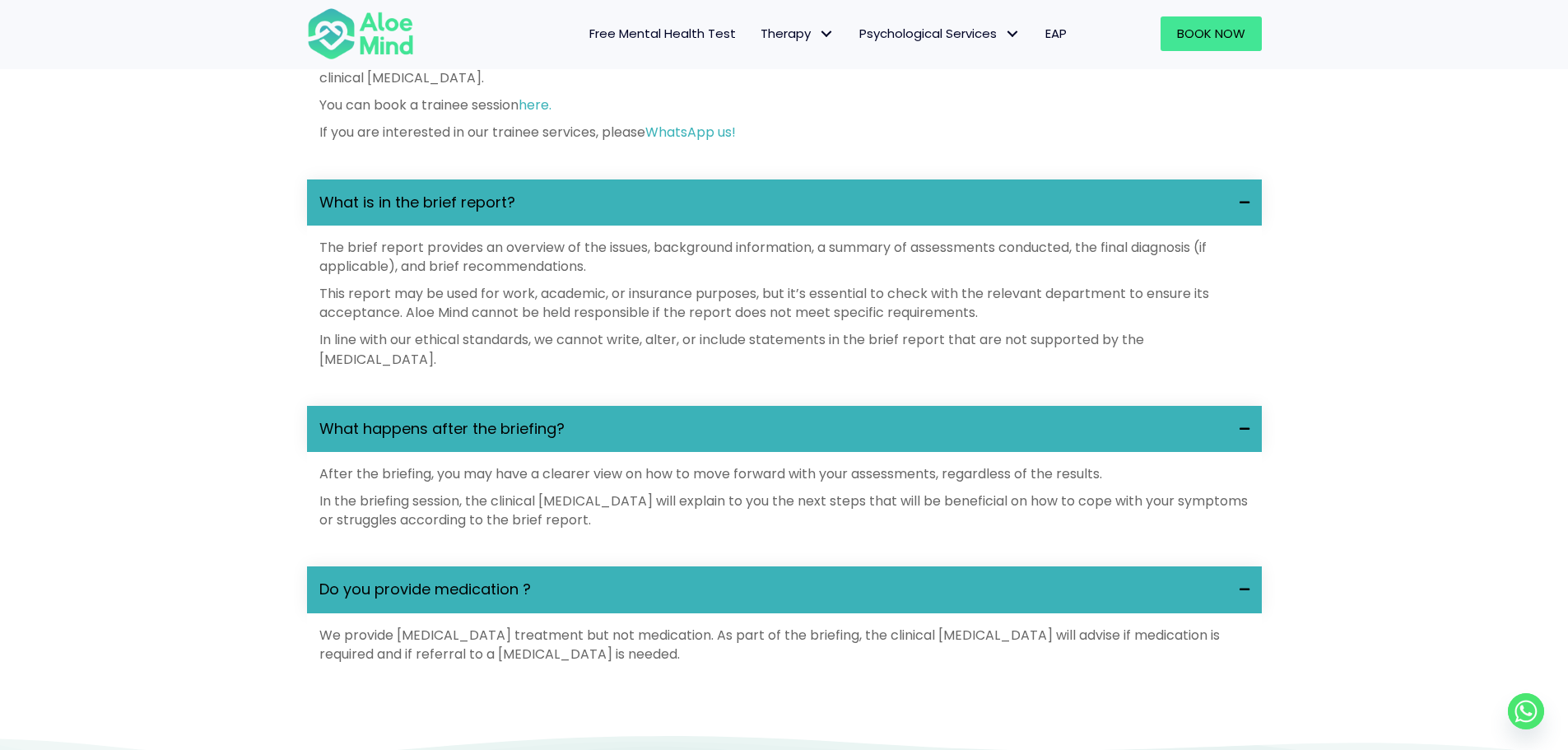
scroll to position [2744, 0]
